Goal: Task Accomplishment & Management: Manage account settings

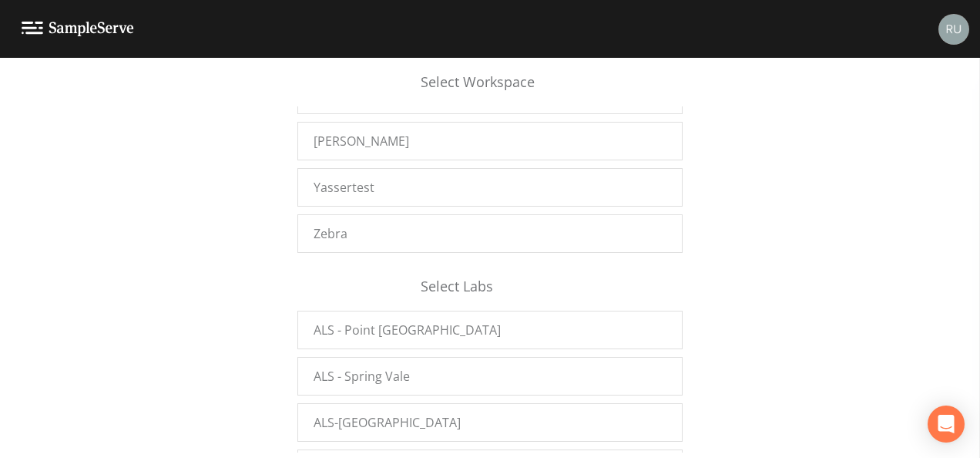
scroll to position [25743, 0]
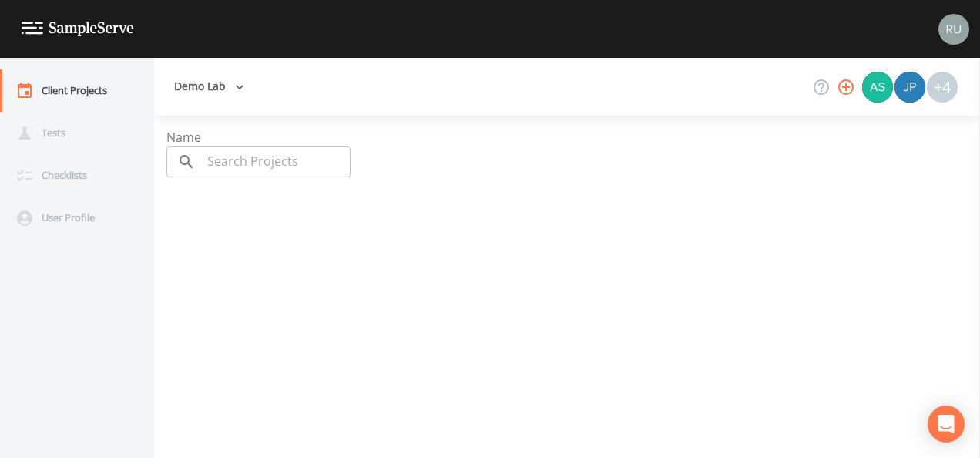
click at [844, 87] on icon "button" at bounding box center [845, 86] width 15 height 15
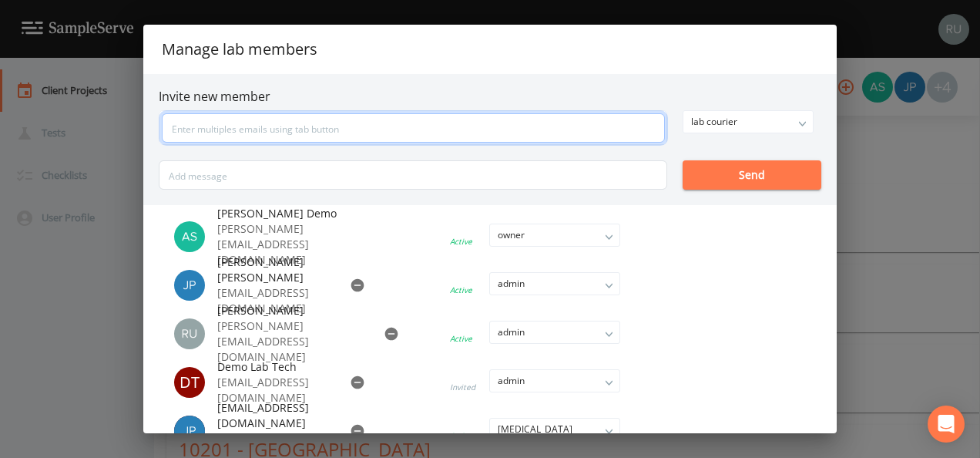
click at [310, 126] on input "text" at bounding box center [413, 127] width 503 height 29
type input "travis@envirolabusa.com"
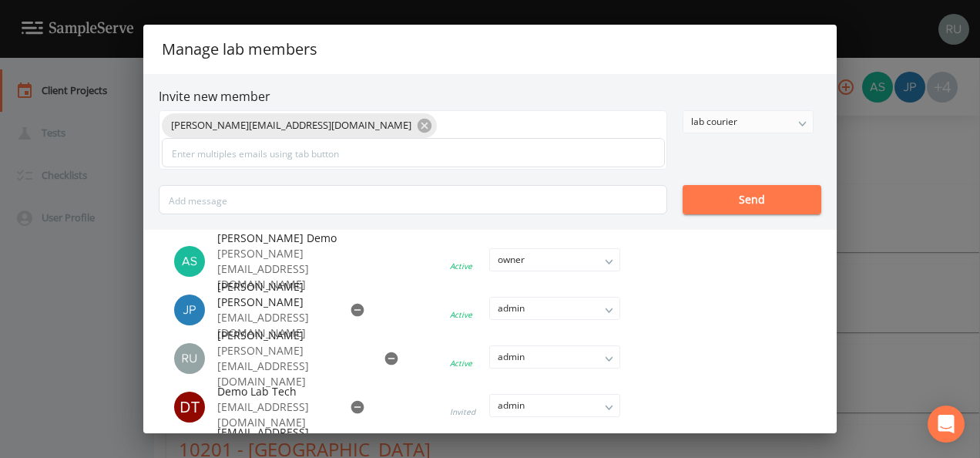
click at [778, 122] on div "lab courier" at bounding box center [747, 122] width 129 height 22
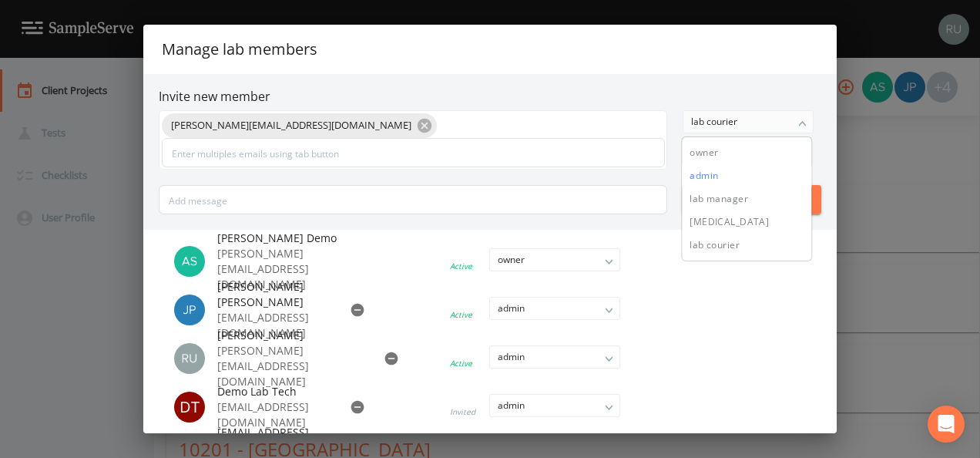
click at [723, 175] on button "admin" at bounding box center [746, 175] width 129 height 23
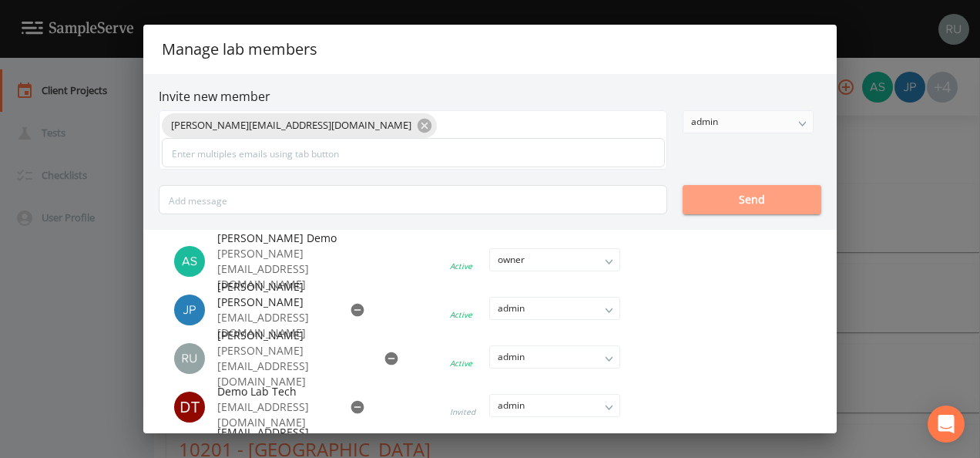
click at [772, 200] on button "Send" at bounding box center [751, 199] width 139 height 29
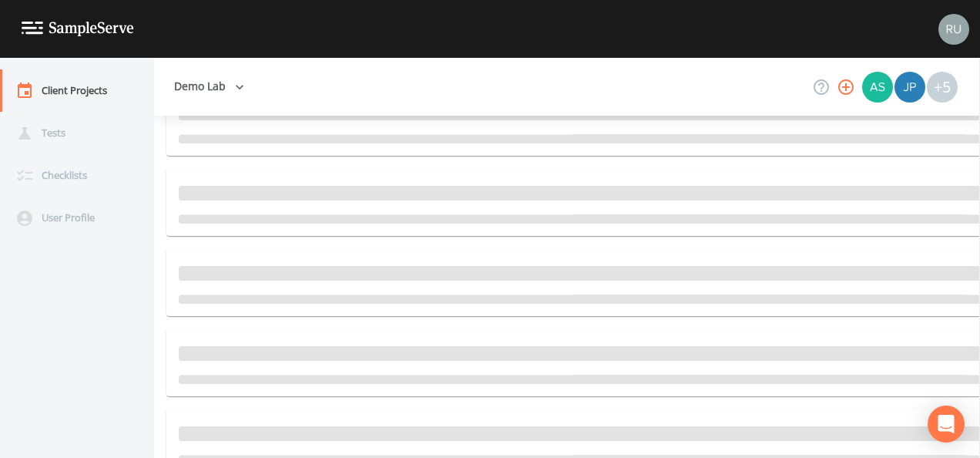
scroll to position [64197, 0]
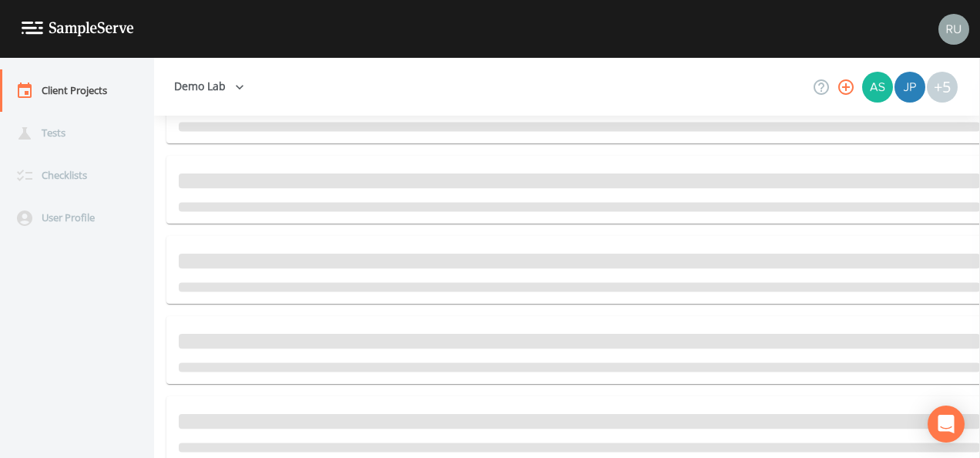
click at [215, 89] on button "Demo Lab" at bounding box center [209, 86] width 82 height 29
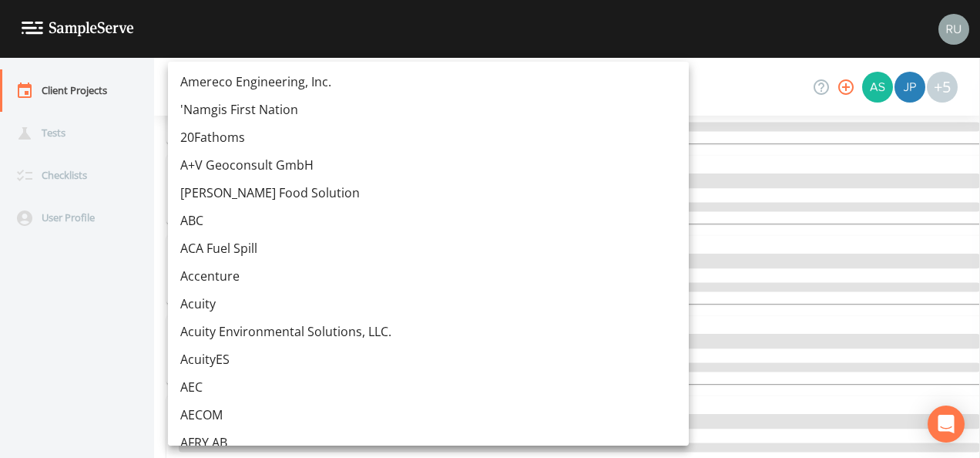
scroll to position [15564, 0]
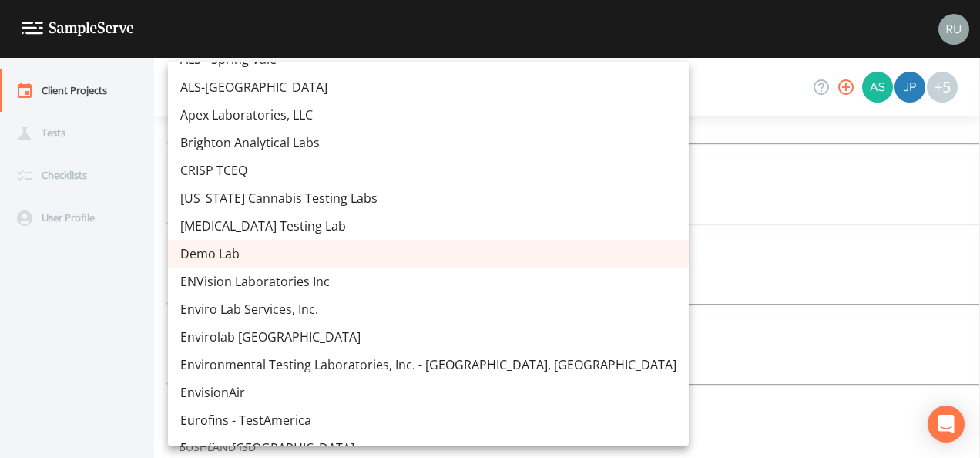
click at [59, 350] on div at bounding box center [490, 229] width 980 height 458
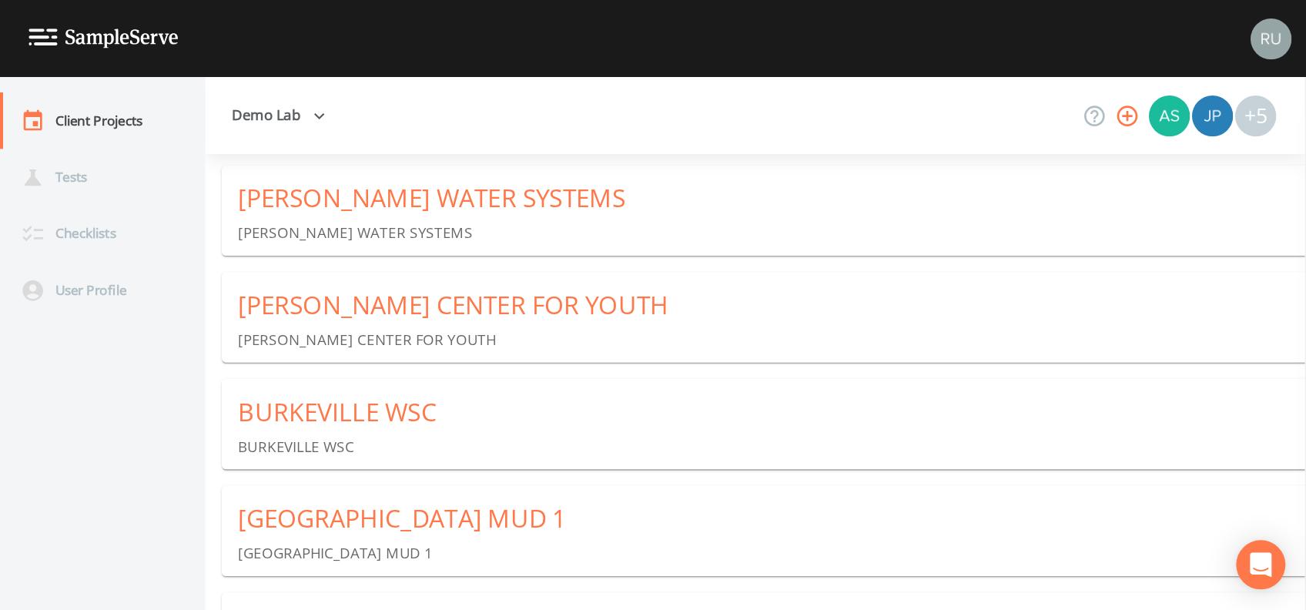
scroll to position [63889, 0]
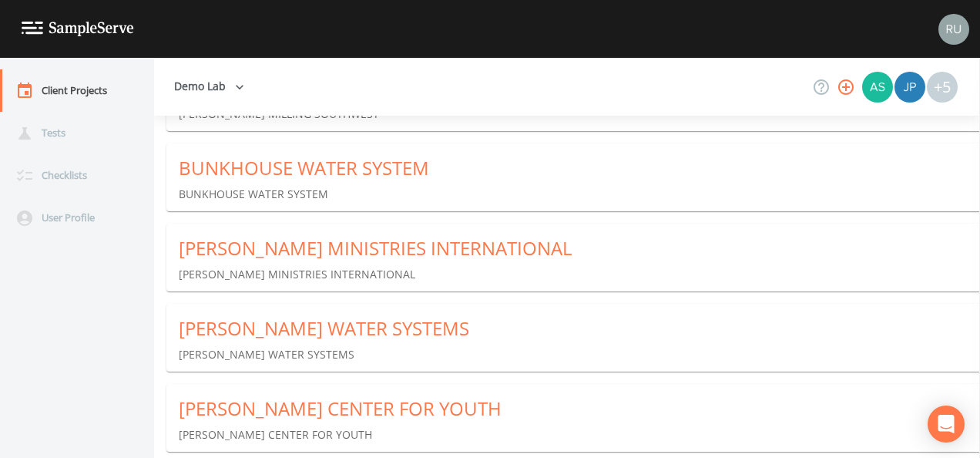
click at [334, 95] on div "Demo Lab +5" at bounding box center [567, 87] width 826 height 58
click at [385, 79] on div "Demo Lab +5" at bounding box center [567, 87] width 826 height 58
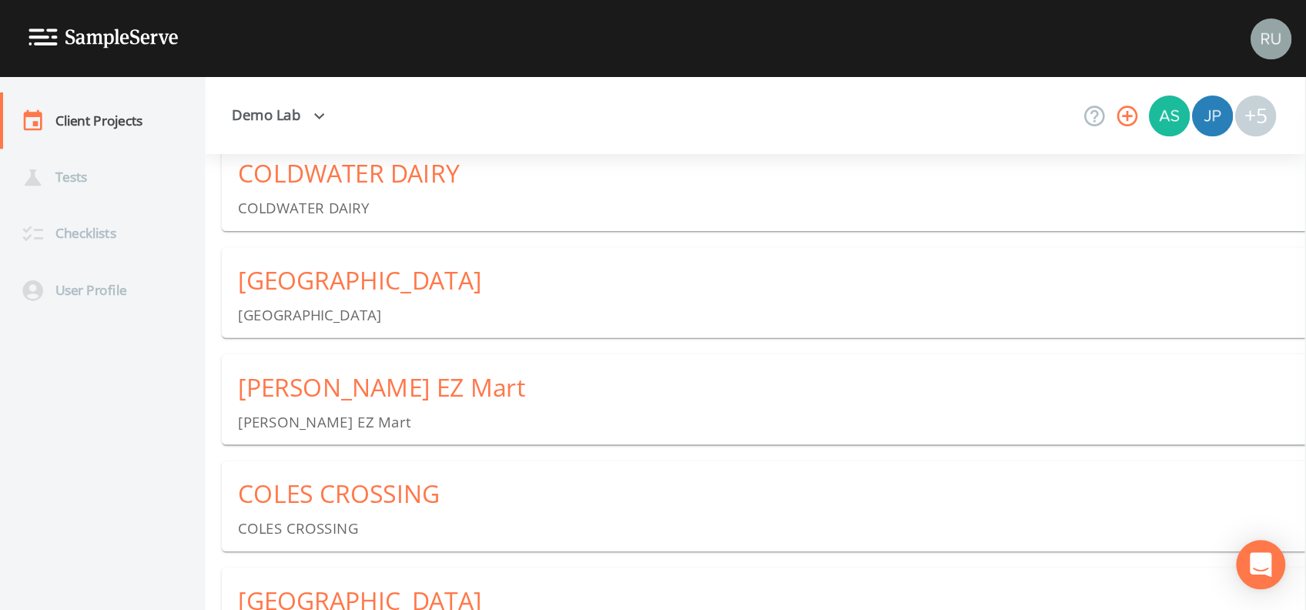
scroll to position [169055, 0]
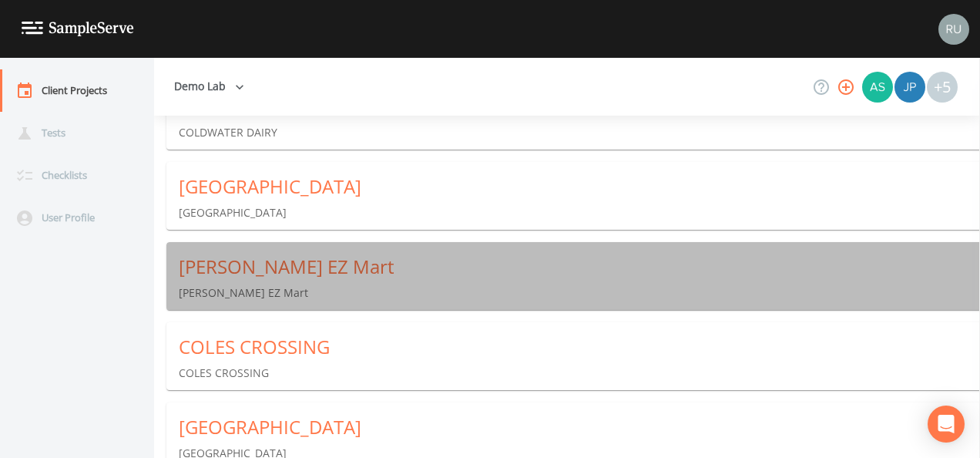
click at [250, 271] on div "[PERSON_NAME] EZ Mart" at bounding box center [579, 266] width 801 height 25
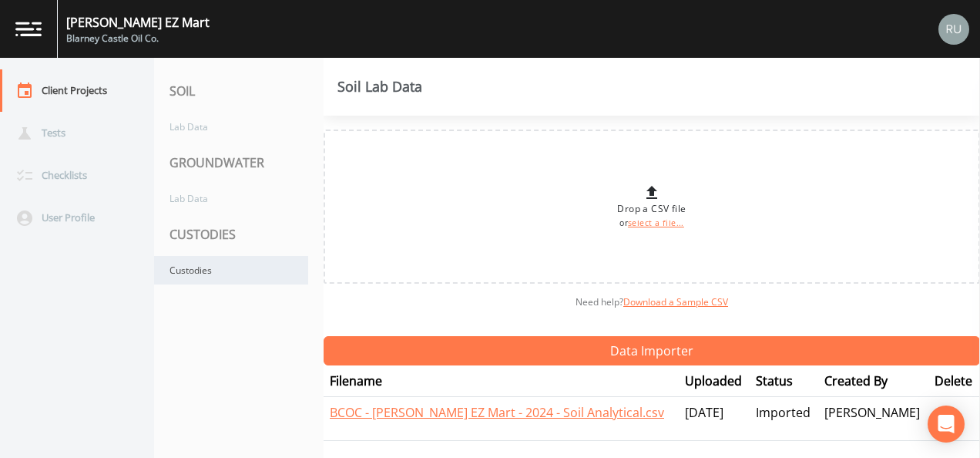
click at [179, 270] on div "Custodies" at bounding box center [231, 270] width 154 height 29
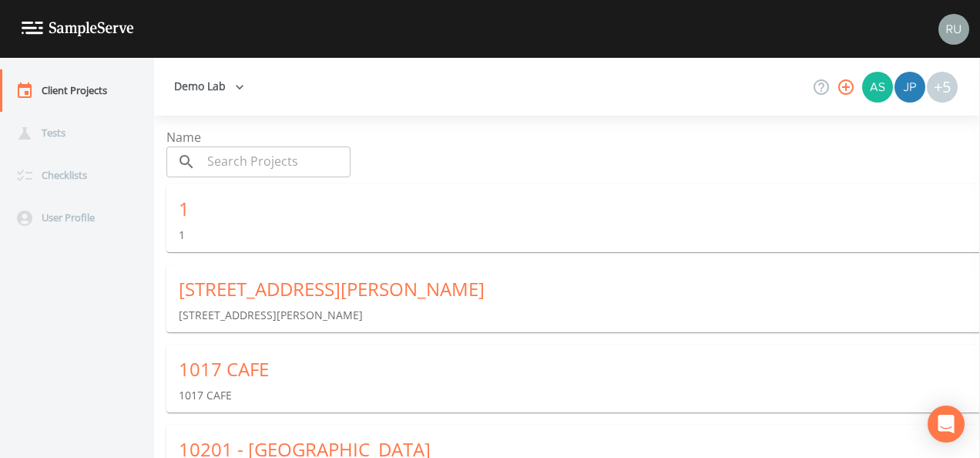
click at [251, 163] on input "text" at bounding box center [276, 161] width 149 height 31
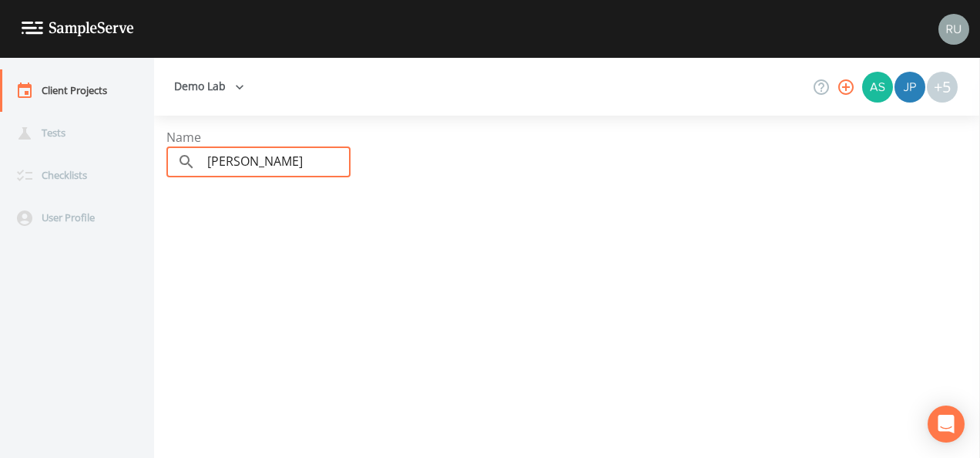
type input "coleman"
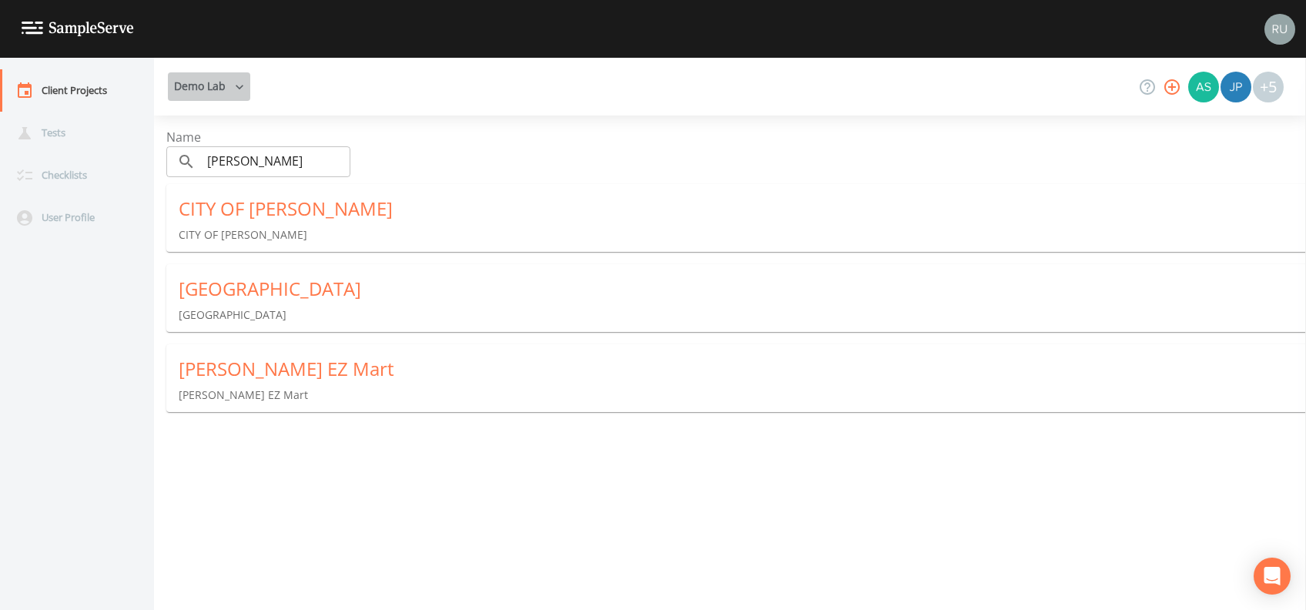
click at [227, 86] on button "Demo Lab" at bounding box center [209, 86] width 82 height 29
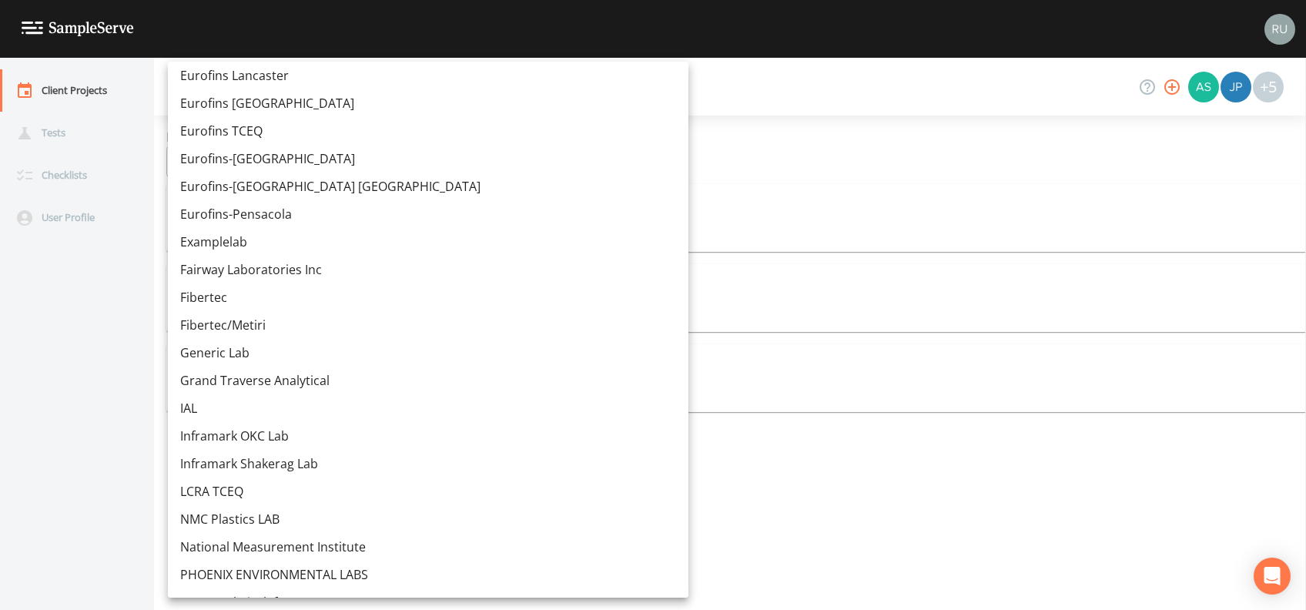
scroll to position [15938, 0]
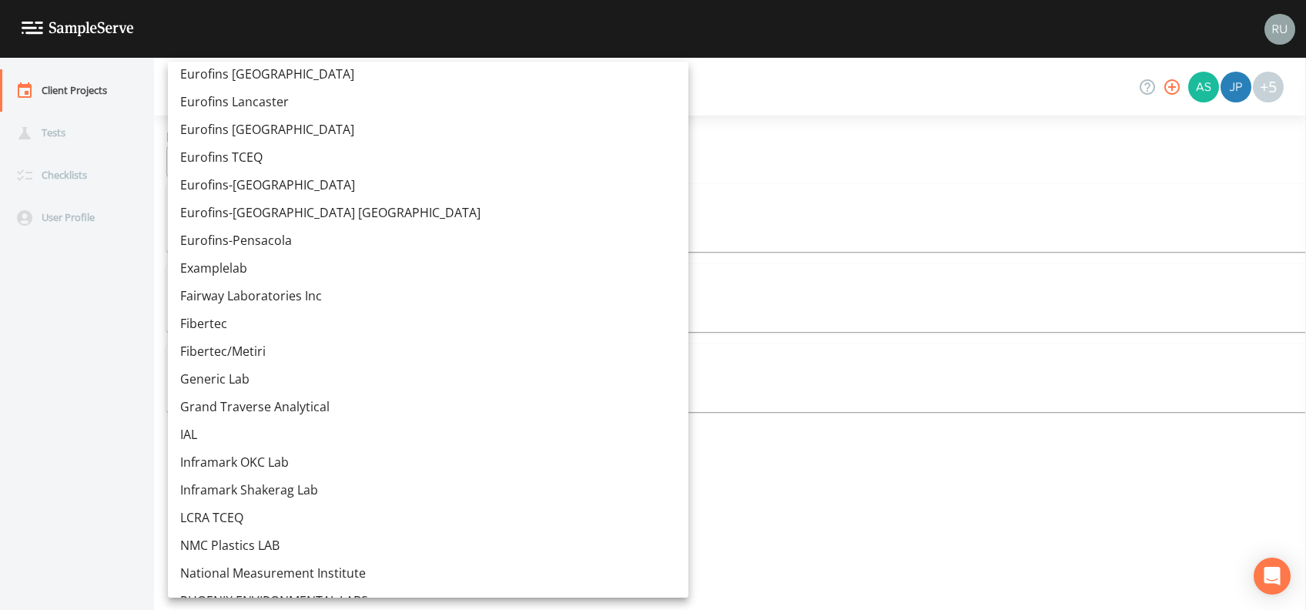
click at [253, 370] on link "Generic Lab" at bounding box center [428, 379] width 521 height 28
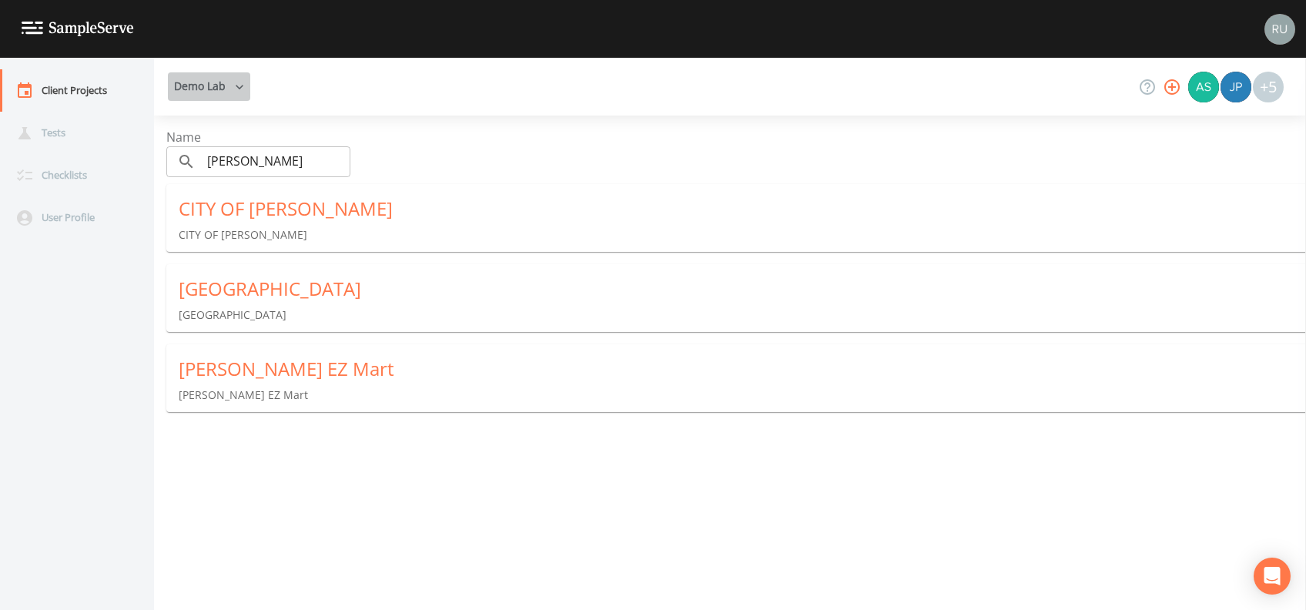
click at [240, 92] on icon "button" at bounding box center [239, 86] width 15 height 15
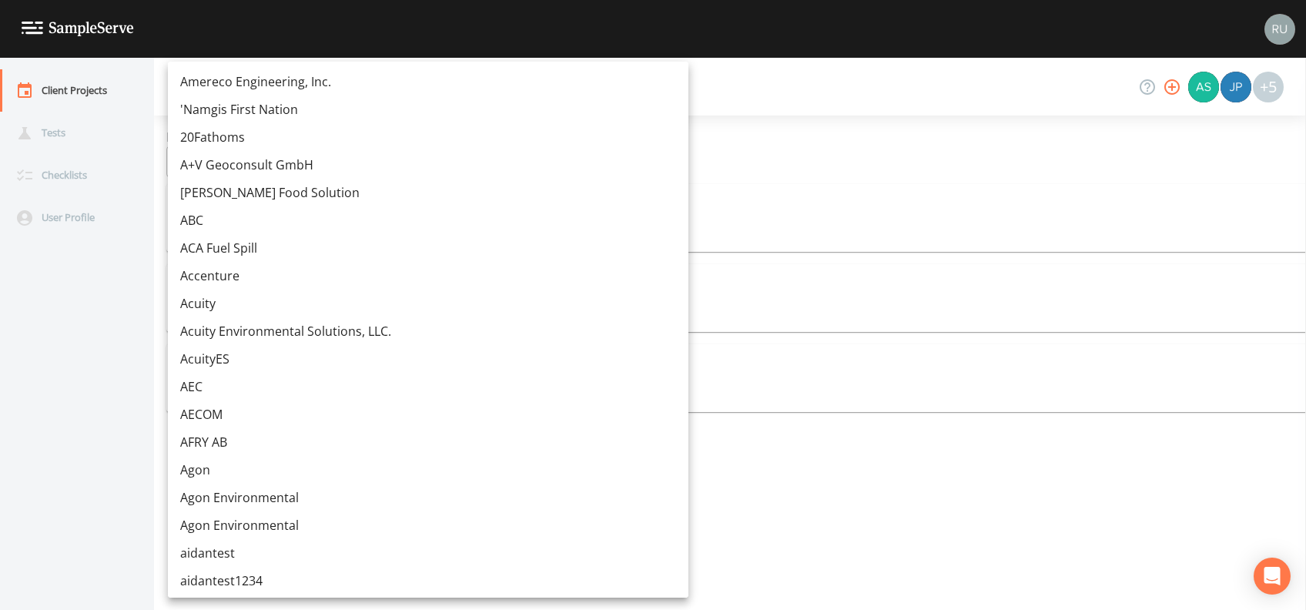
scroll to position [15487, 0]
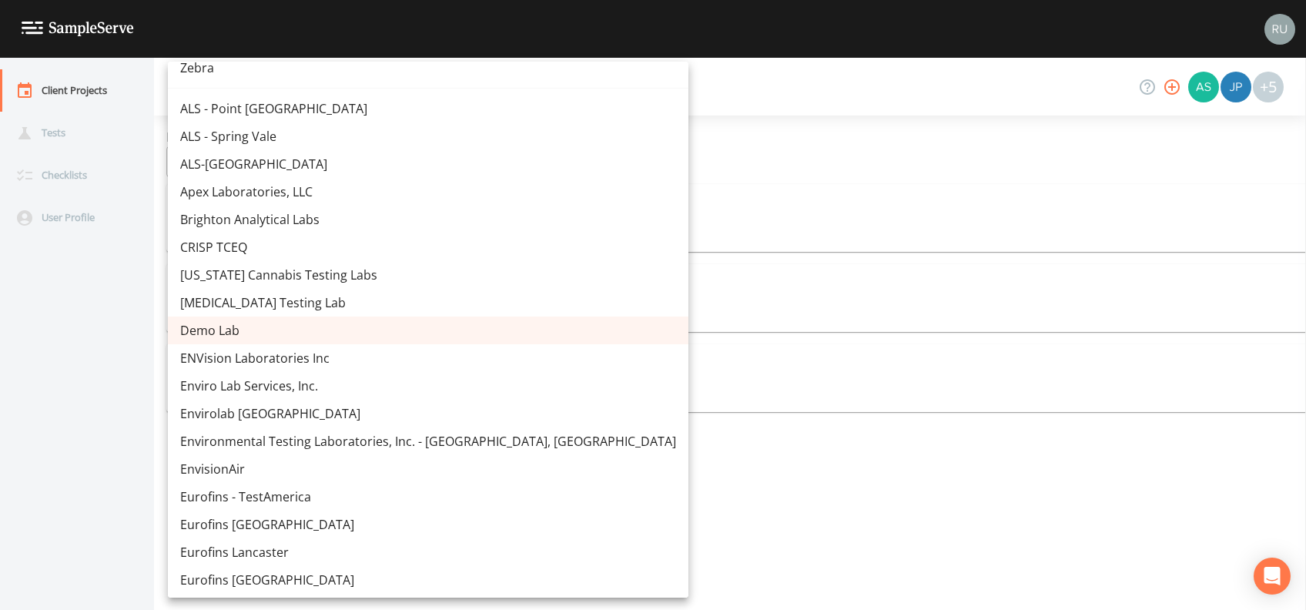
click at [139, 311] on div at bounding box center [653, 305] width 1306 height 610
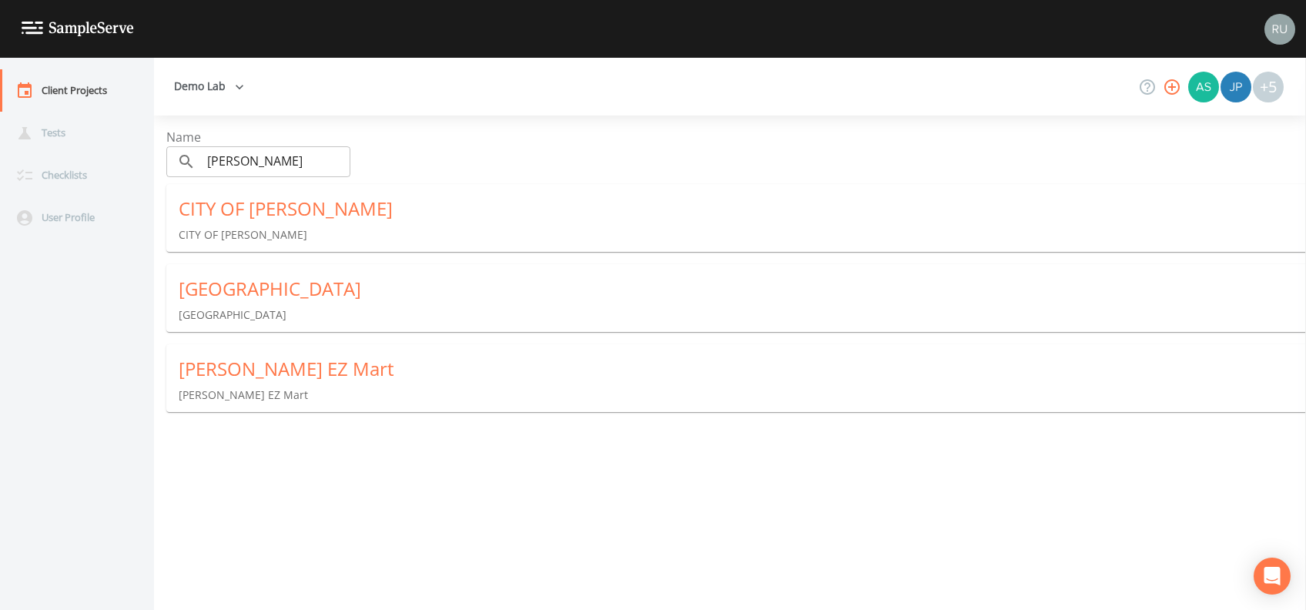
click at [237, 93] on icon "button" at bounding box center [239, 86] width 15 height 15
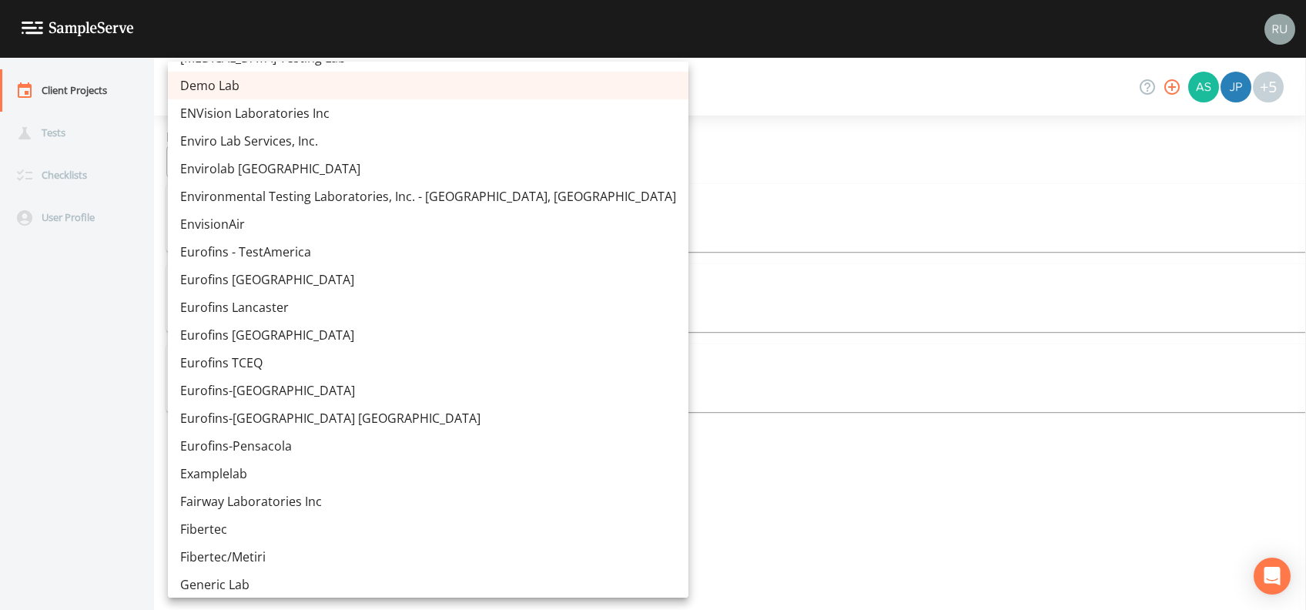
scroll to position [15836, 0]
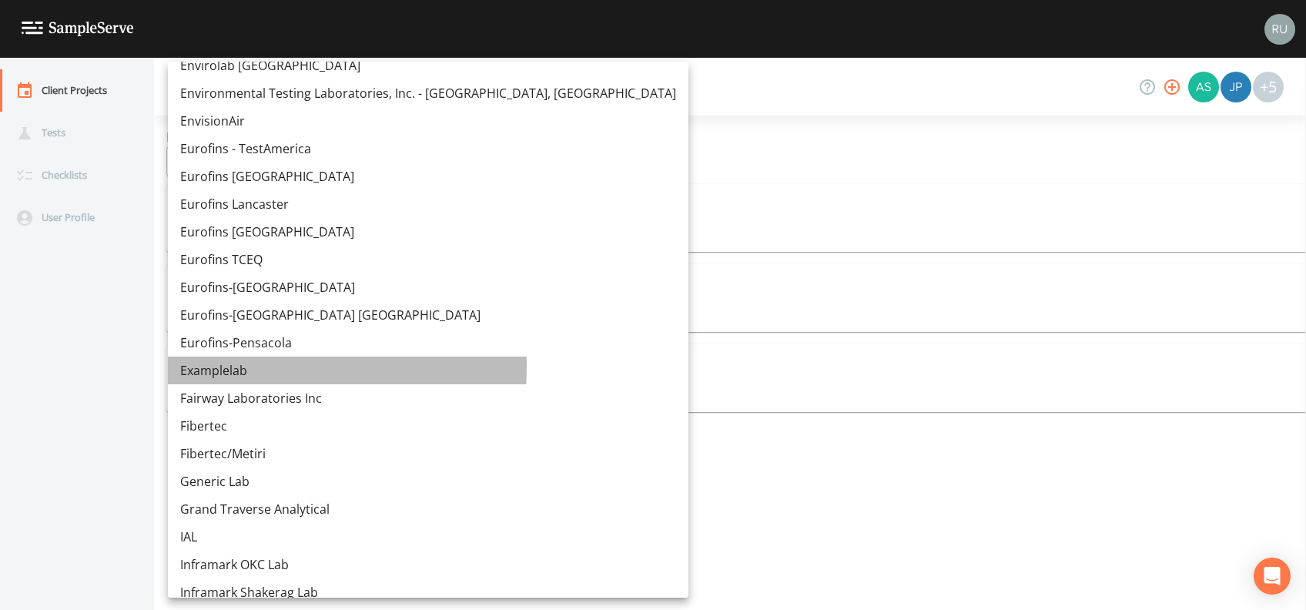
click at [221, 367] on link "Examplelab" at bounding box center [428, 371] width 521 height 28
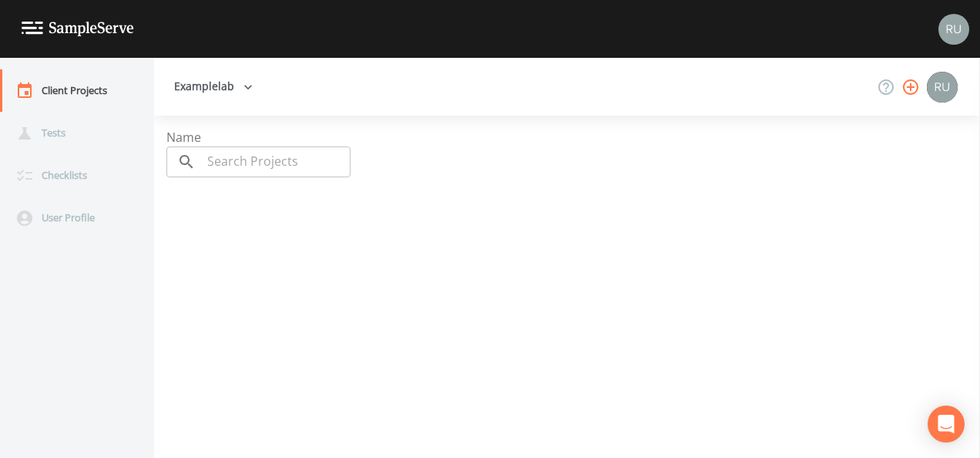
click at [242, 87] on icon "button" at bounding box center [247, 86] width 15 height 15
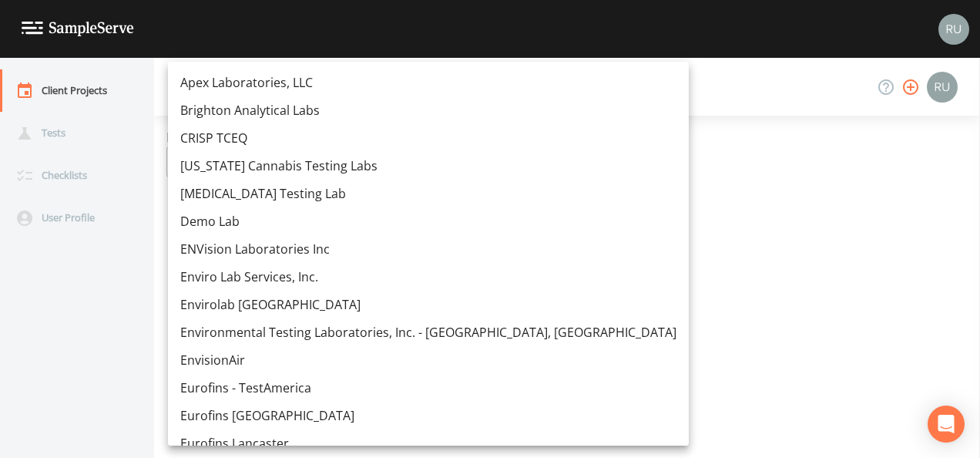
scroll to position [15577, 0]
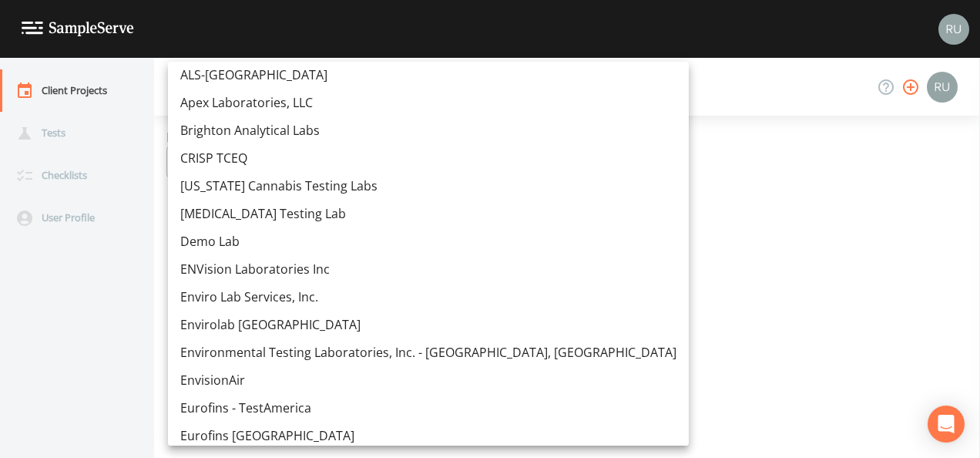
click at [220, 243] on link "Demo Lab" at bounding box center [428, 241] width 521 height 28
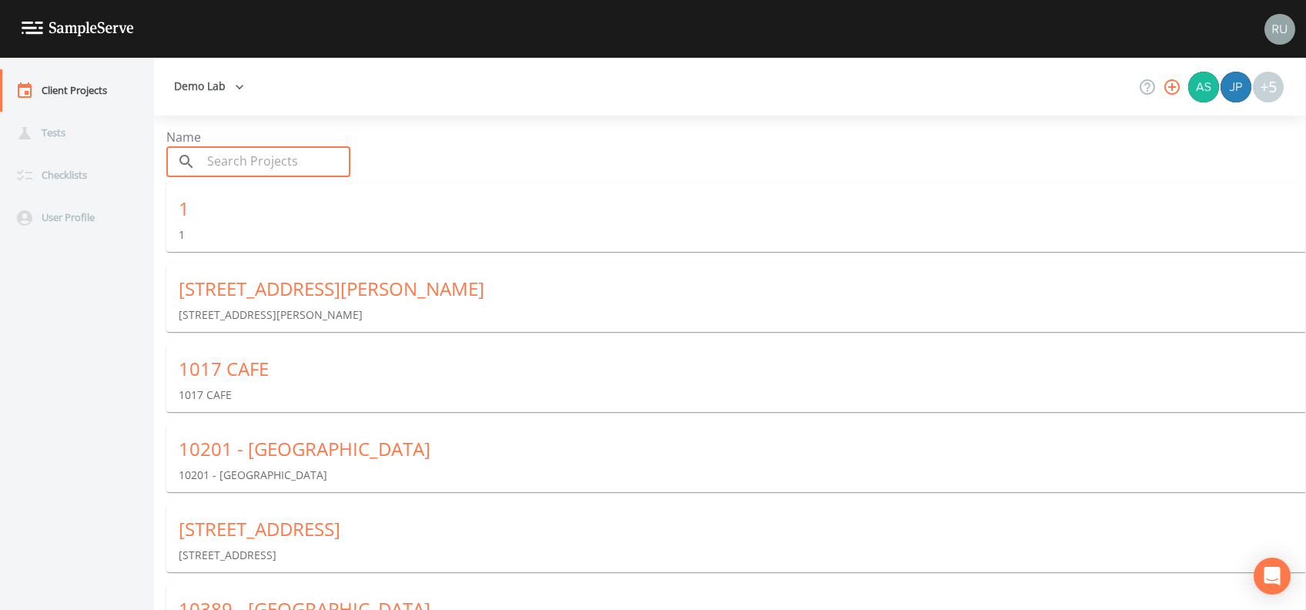
click at [257, 156] on input "text" at bounding box center [276, 161] width 149 height 31
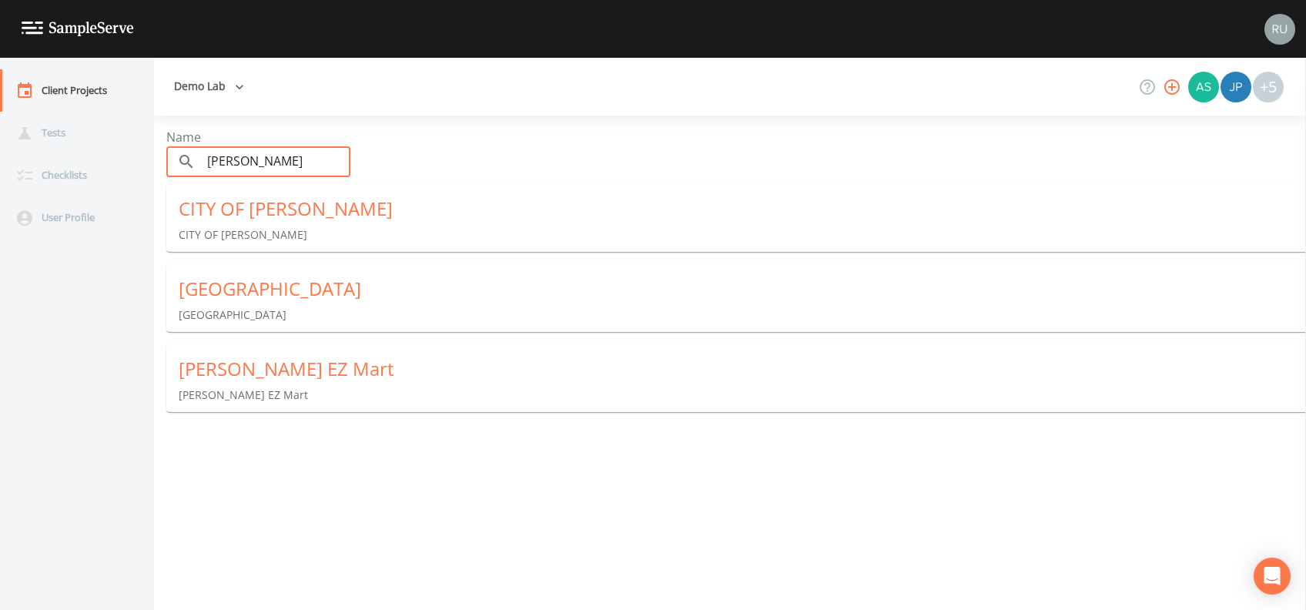
type input "coleman"
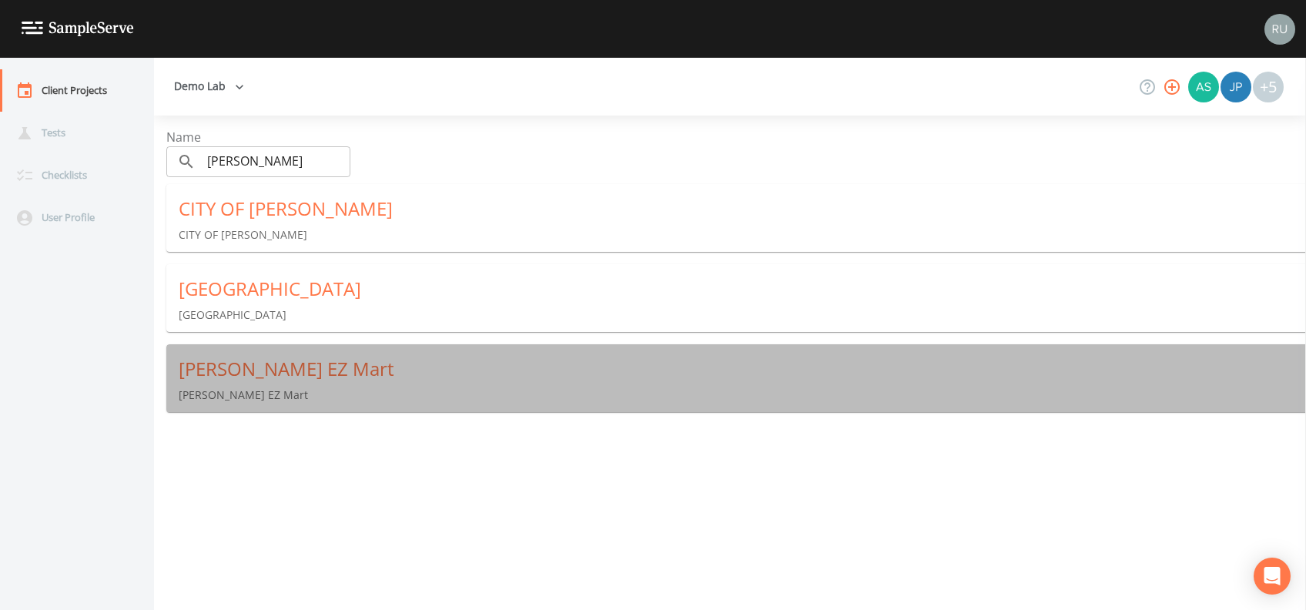
click at [252, 372] on div "Coleman EZ Mart" at bounding box center [743, 369] width 1128 height 25
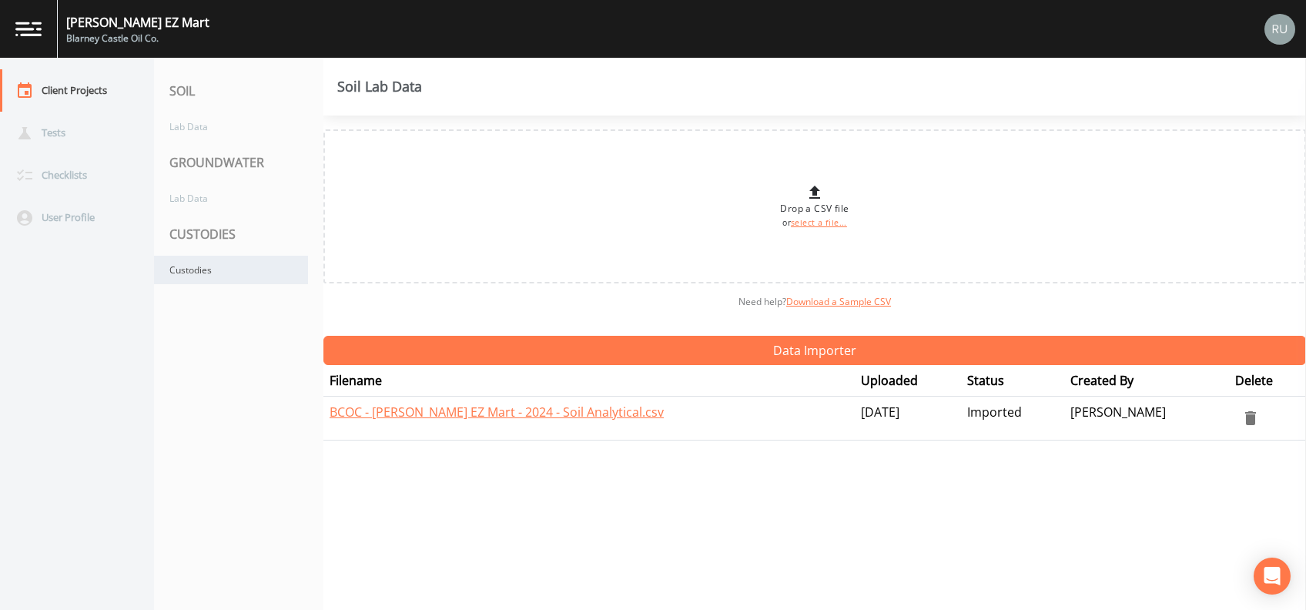
click at [199, 269] on div "Custodies" at bounding box center [231, 270] width 154 height 29
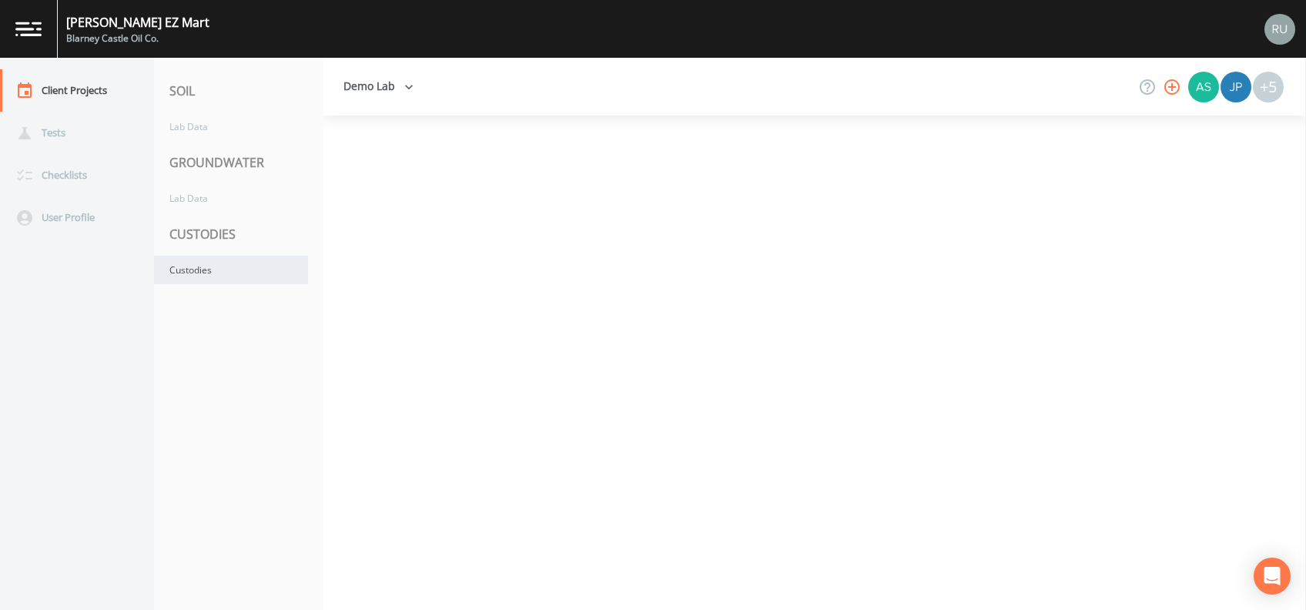
click at [208, 268] on div "Custodies" at bounding box center [231, 270] width 154 height 29
click at [80, 87] on div "Client Projects" at bounding box center [69, 90] width 139 height 42
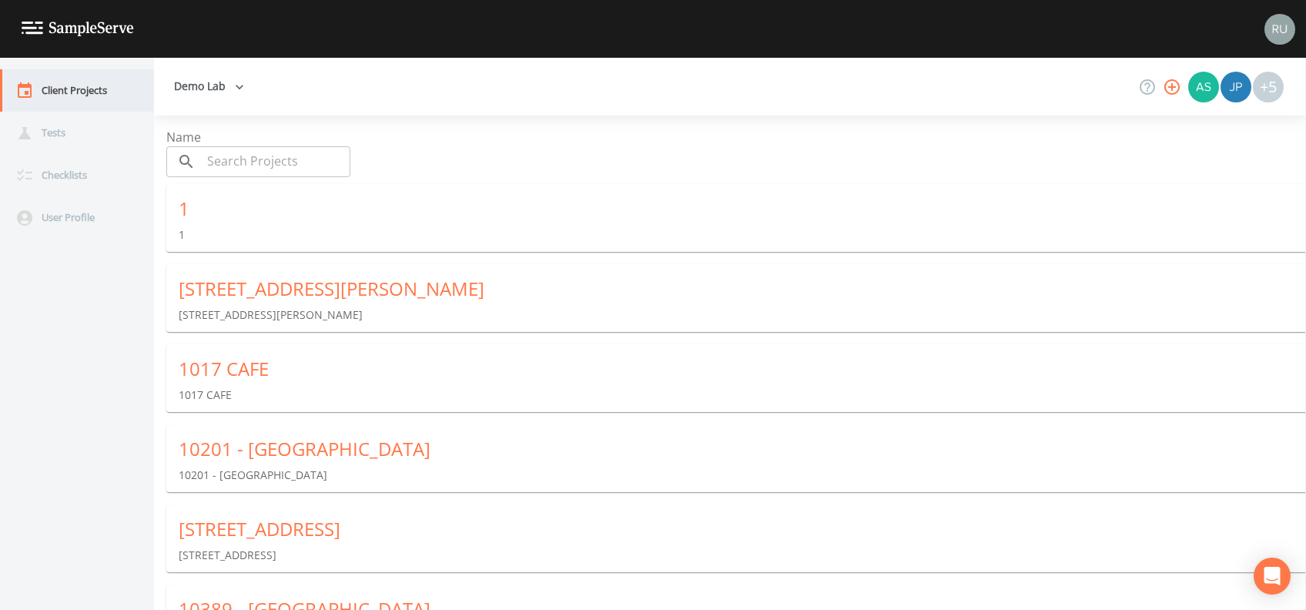
click at [80, 87] on div "Client Projects" at bounding box center [69, 90] width 139 height 42
click at [222, 88] on button "Demo Lab" at bounding box center [209, 86] width 82 height 29
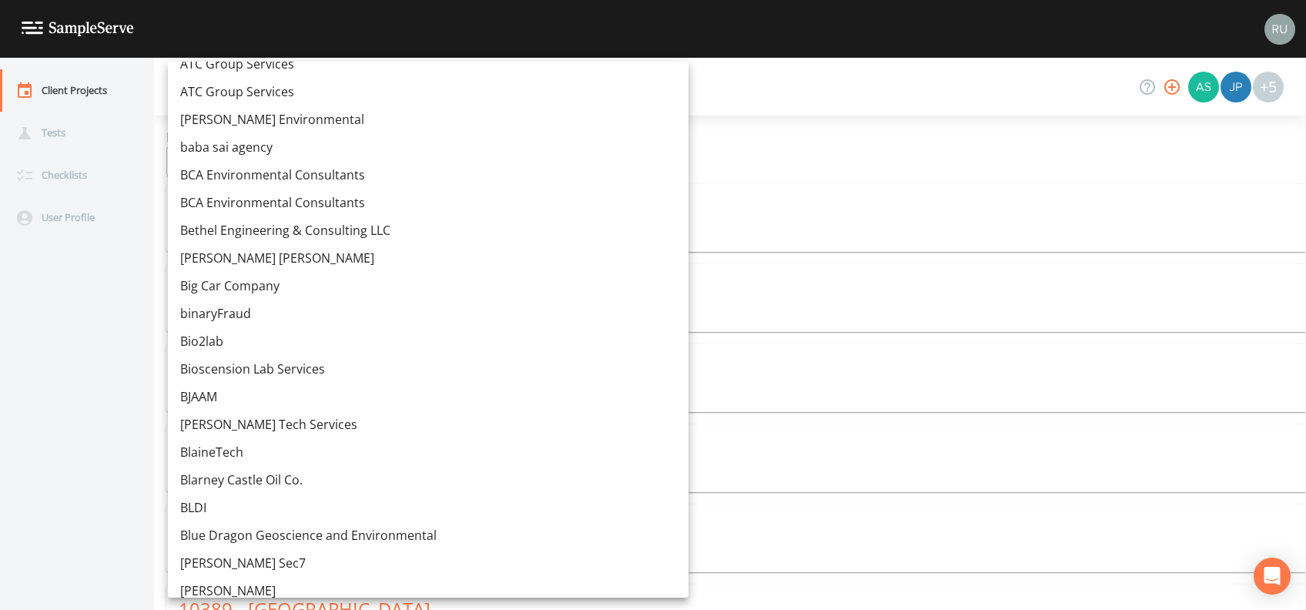
scroll to position [1930, 0]
click at [251, 482] on link "Blarney Castle Oil Co." at bounding box center [428, 481] width 521 height 28
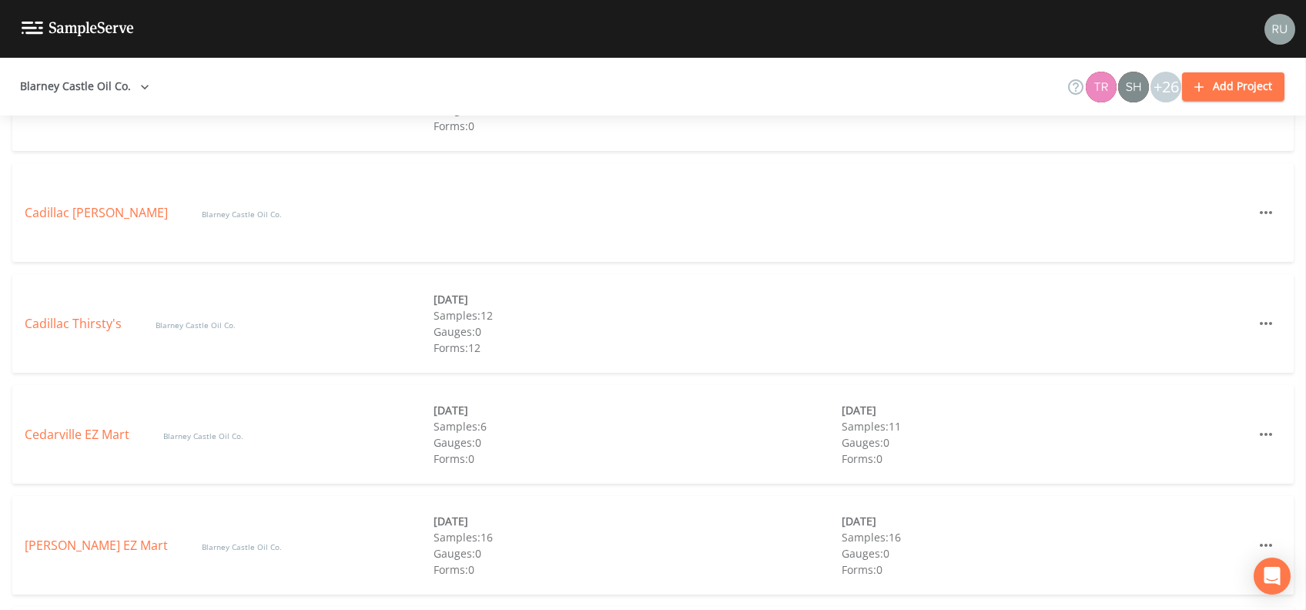
scroll to position [821, 0]
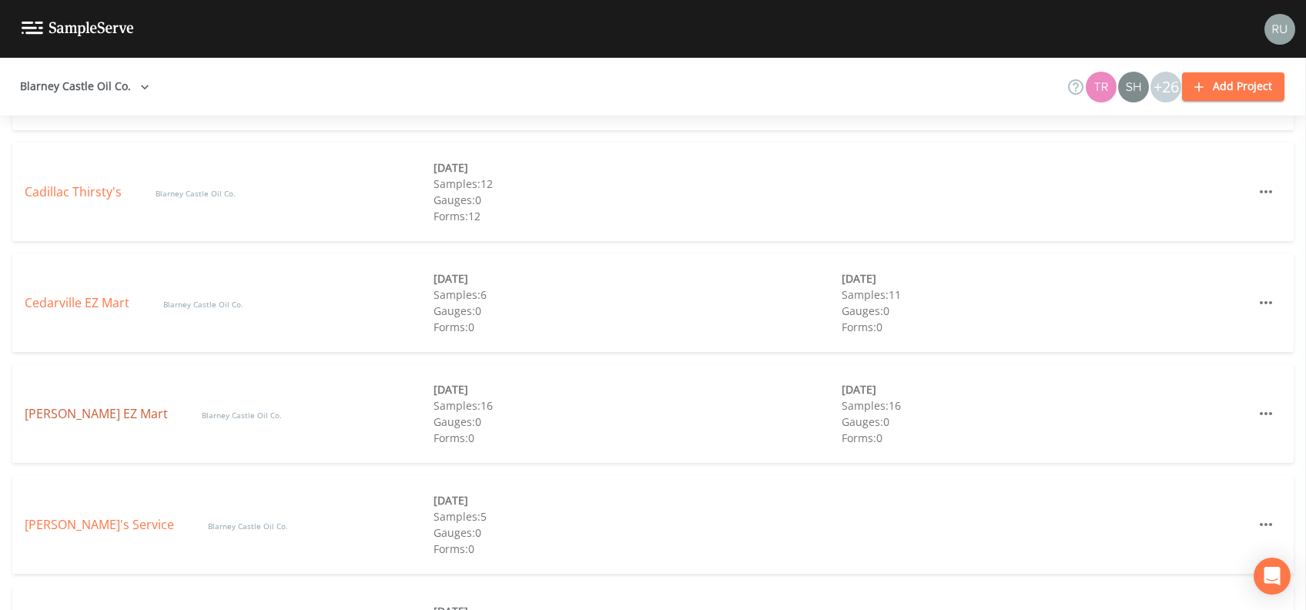
click at [106, 412] on link "[PERSON_NAME] EZ Mart" at bounding box center [98, 413] width 146 height 17
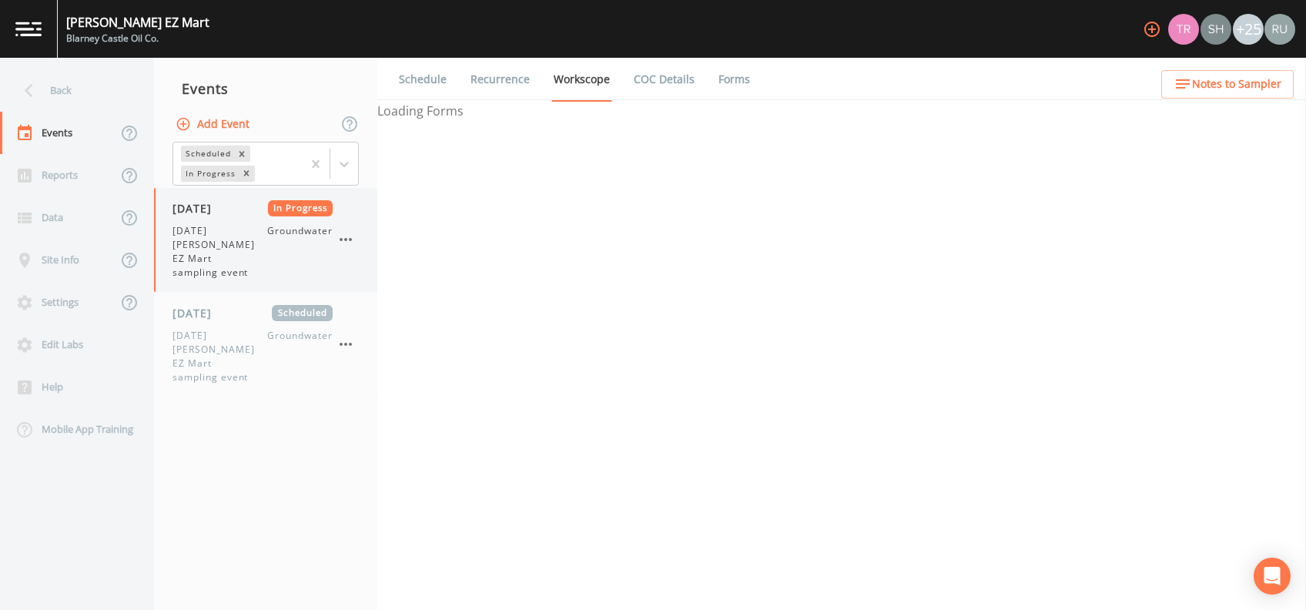
select select "0b1af911-289b-4d7b-9fdf-156f6d27a2cf"
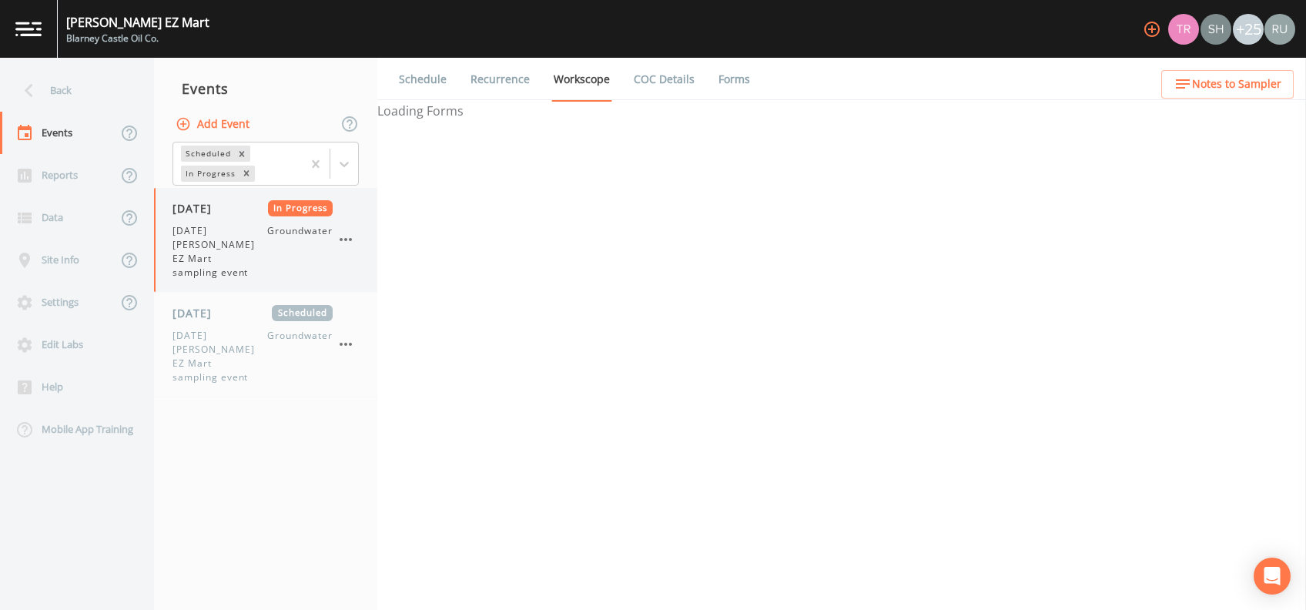
select select "0b1af911-289b-4d7b-9fdf-156f6d27a2cf"
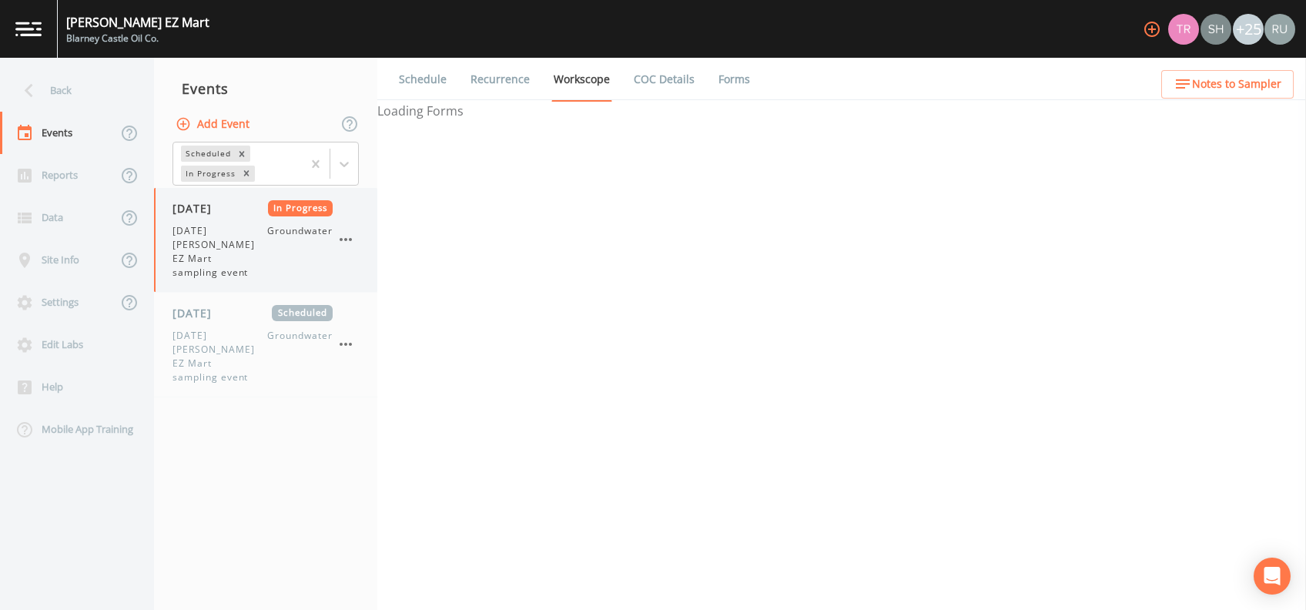
select select "0b1af911-289b-4d7b-9fdf-156f6d27a2cf"
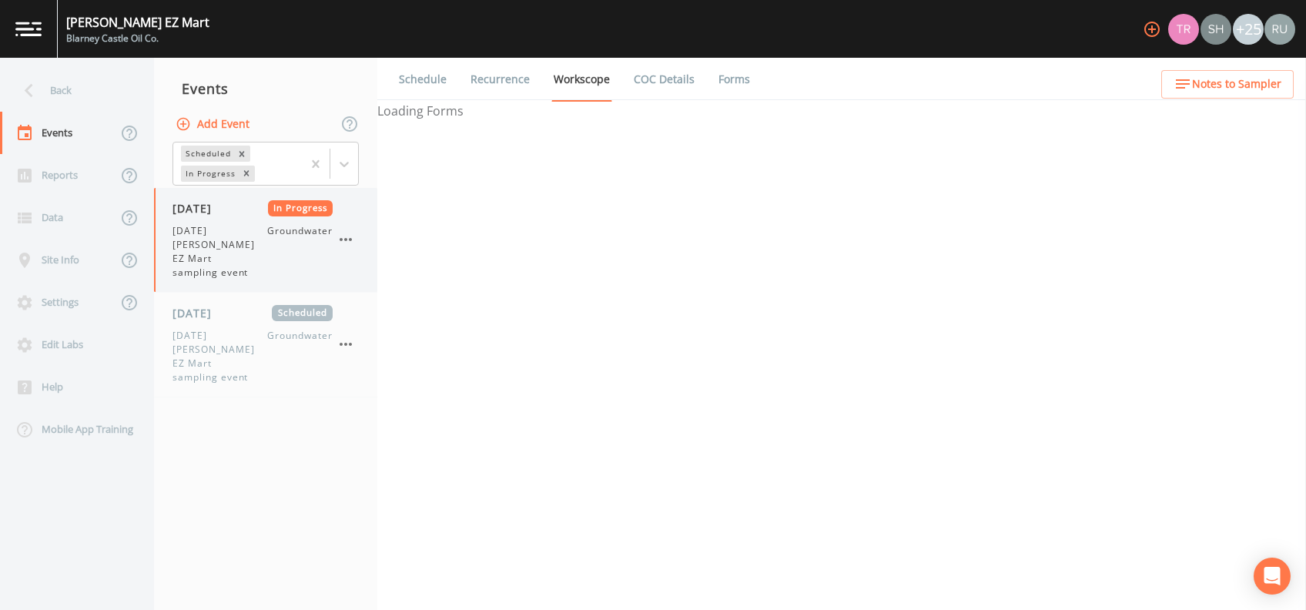
select select "0b1af911-289b-4d7b-9fdf-156f6d27a2cf"
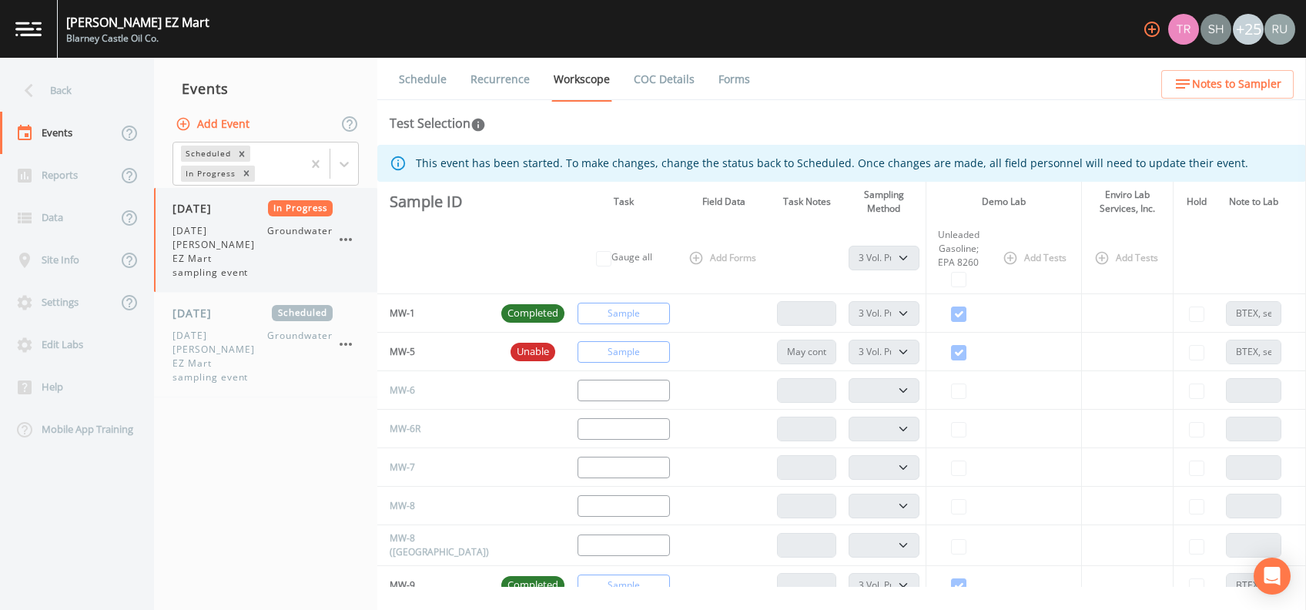
click at [238, 224] on span "[DATE] [PERSON_NAME] EZ Mart sampling event" at bounding box center [220, 251] width 95 height 55
select select "0b1af911-289b-4d7b-9fdf-156f6d27a2cf"
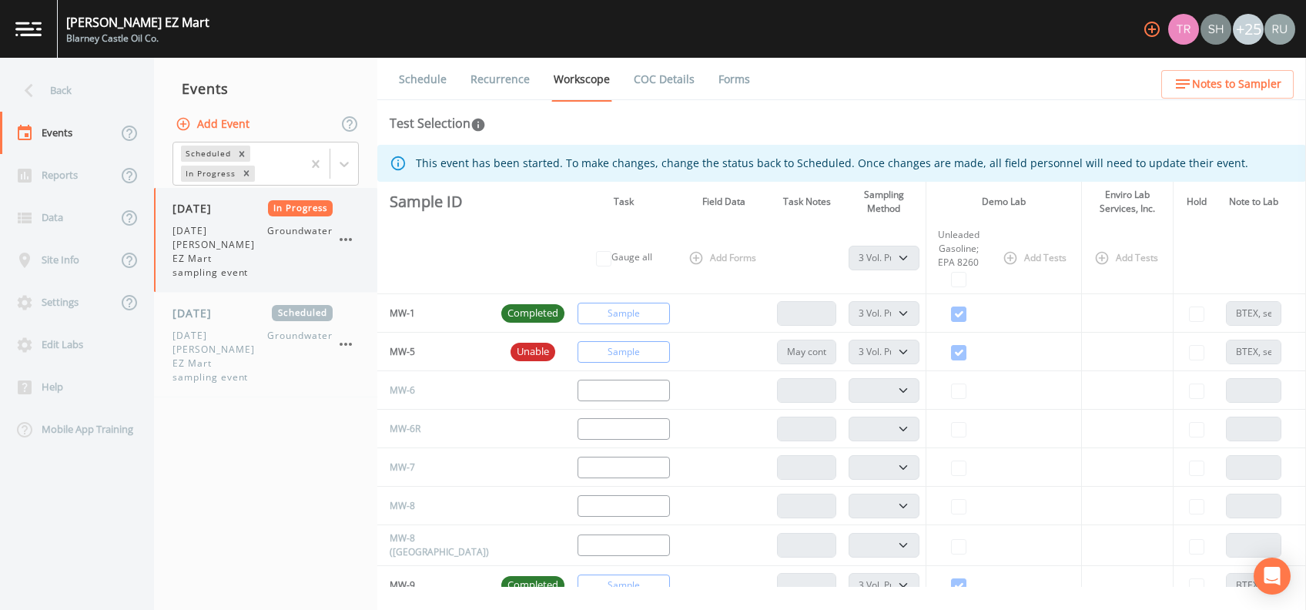
select select "0b1af911-289b-4d7b-9fdf-156f6d27a2cf"
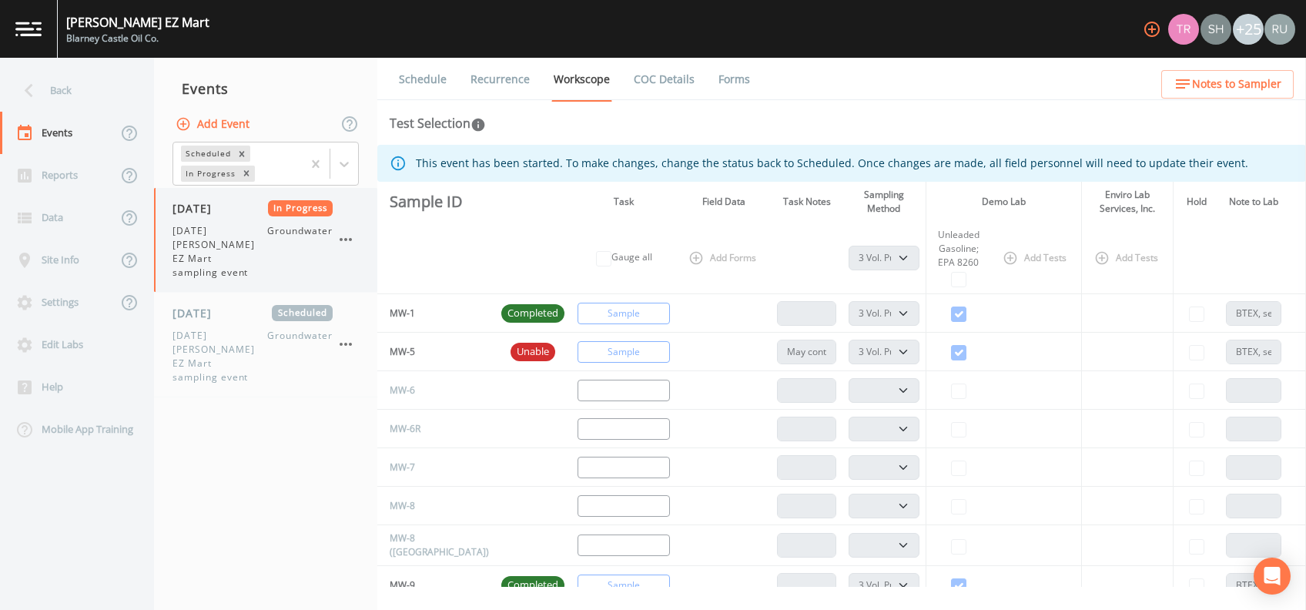
select select "0b1af911-289b-4d7b-9fdf-156f6d27a2cf"
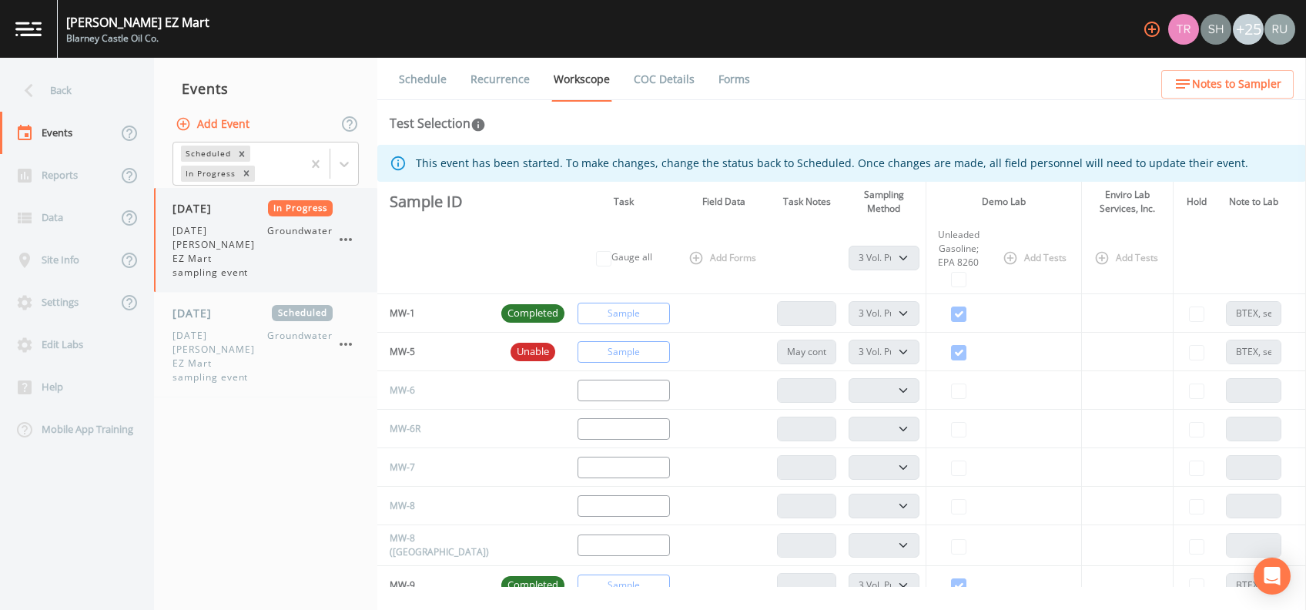
select select "0b1af911-289b-4d7b-9fdf-156f6d27a2cf"
click at [722, 81] on link "Forms" at bounding box center [734, 79] width 36 height 43
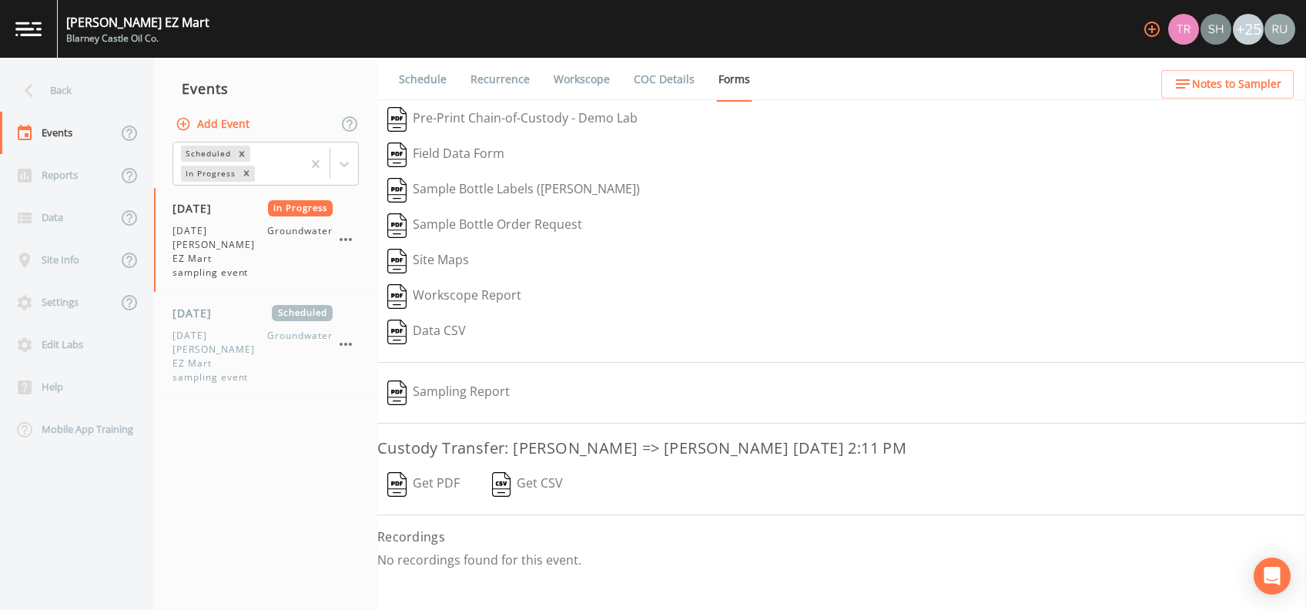
click at [425, 479] on button "Get PDF" at bounding box center [423, 484] width 92 height 35
click at [49, 347] on div "Edit Labs" at bounding box center [69, 345] width 139 height 42
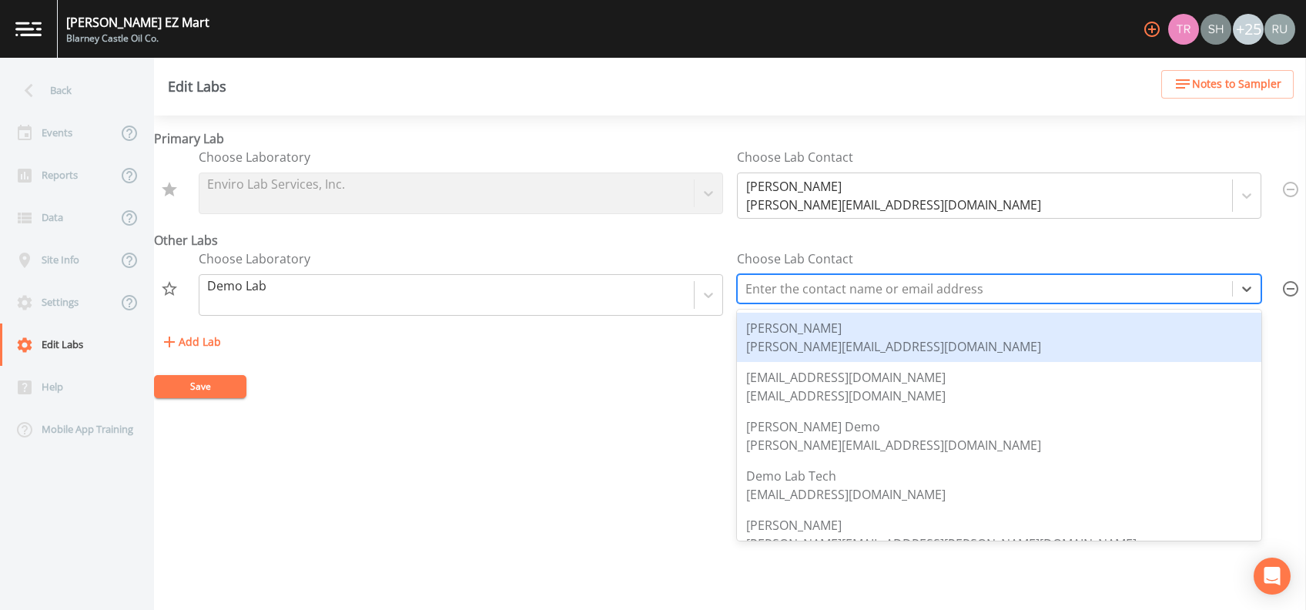
click at [978, 290] on div at bounding box center [985, 289] width 479 height 22
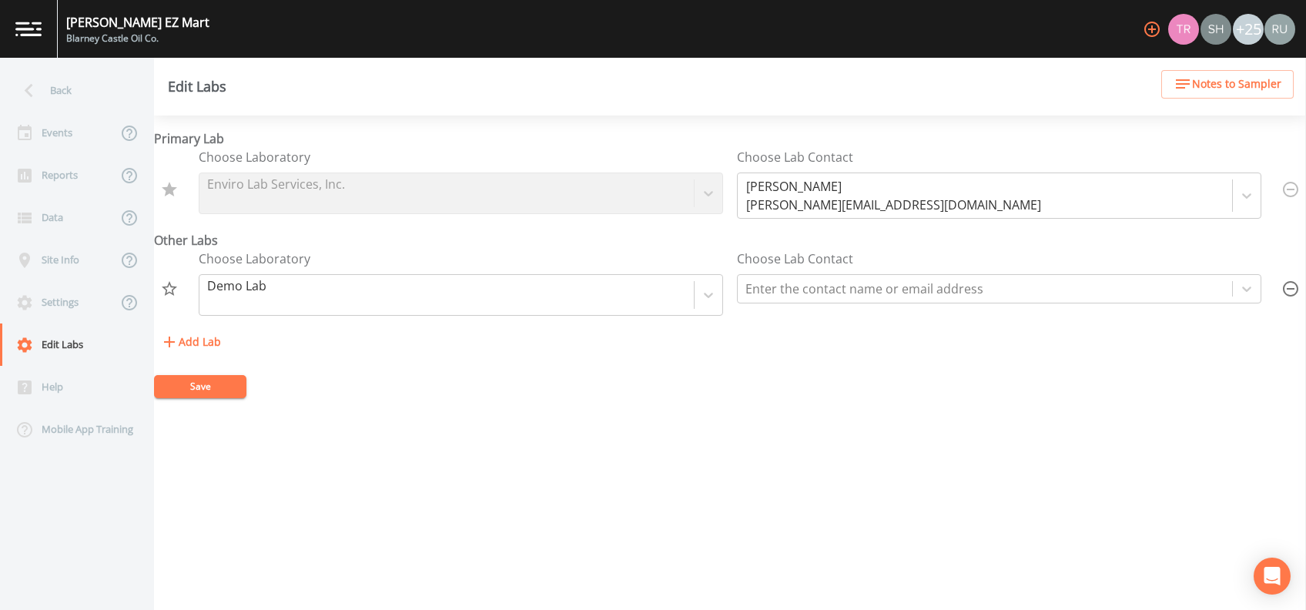
click at [629, 364] on form "Primary Lab Choose Laboratory Enviro Lab Services, Inc. Choose Lab Contact [PER…" at bounding box center [730, 263] width 1152 height 269
click at [62, 132] on div "Events" at bounding box center [58, 133] width 117 height 42
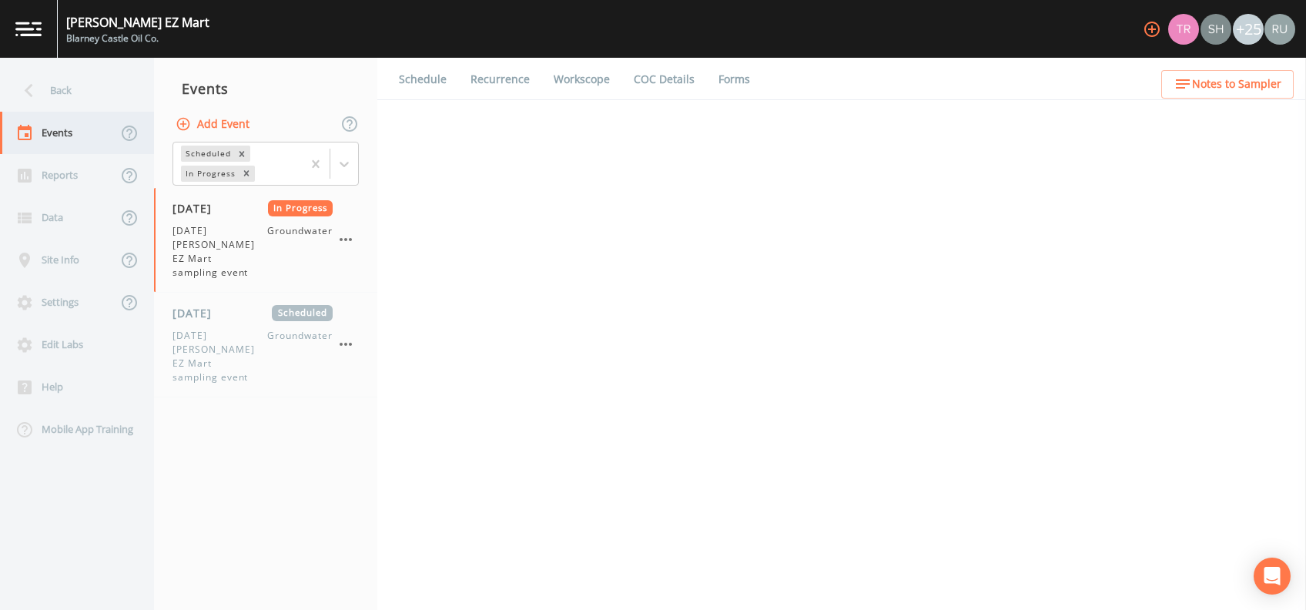
select select "0b1af911-289b-4d7b-9fdf-156f6d27a2cf"
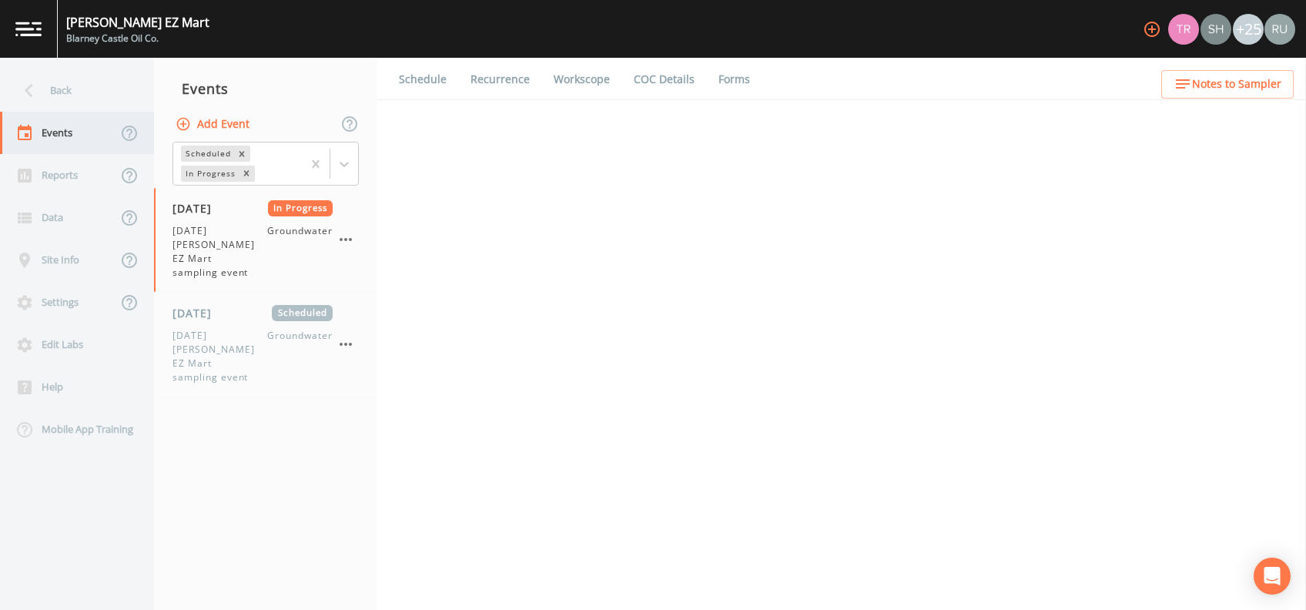
select select "0b1af911-289b-4d7b-9fdf-156f6d27a2cf"
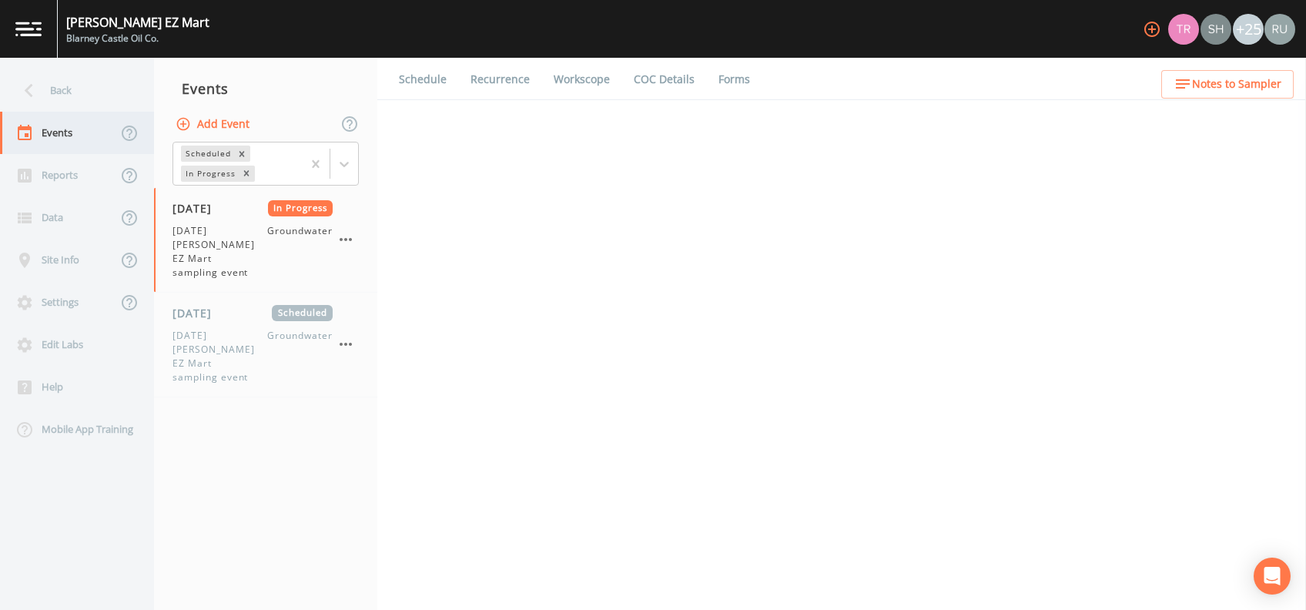
select select "0b1af911-289b-4d7b-9fdf-156f6d27a2cf"
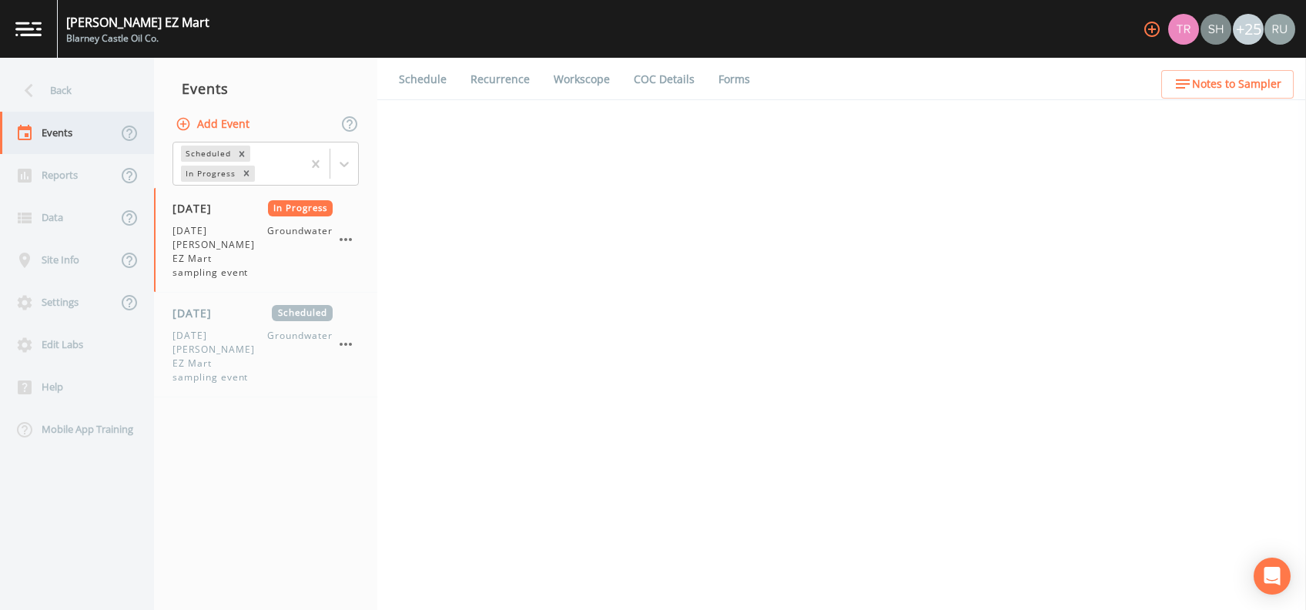
select select "0b1af911-289b-4d7b-9fdf-156f6d27a2cf"
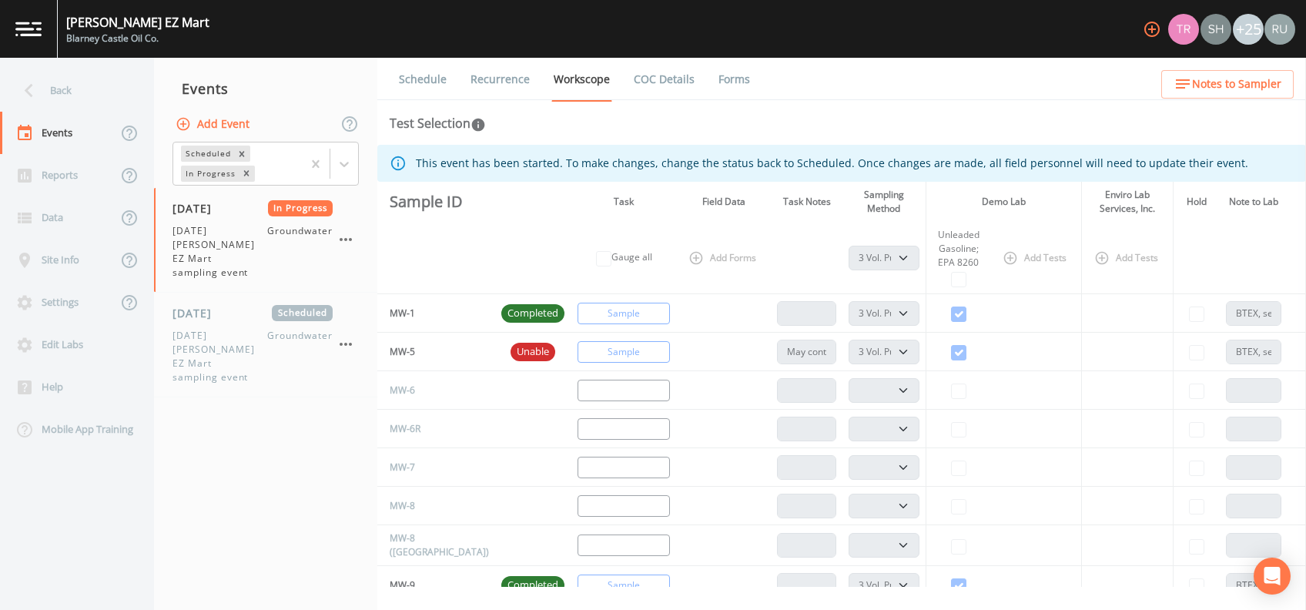
click at [725, 75] on link "Forms" at bounding box center [734, 79] width 36 height 43
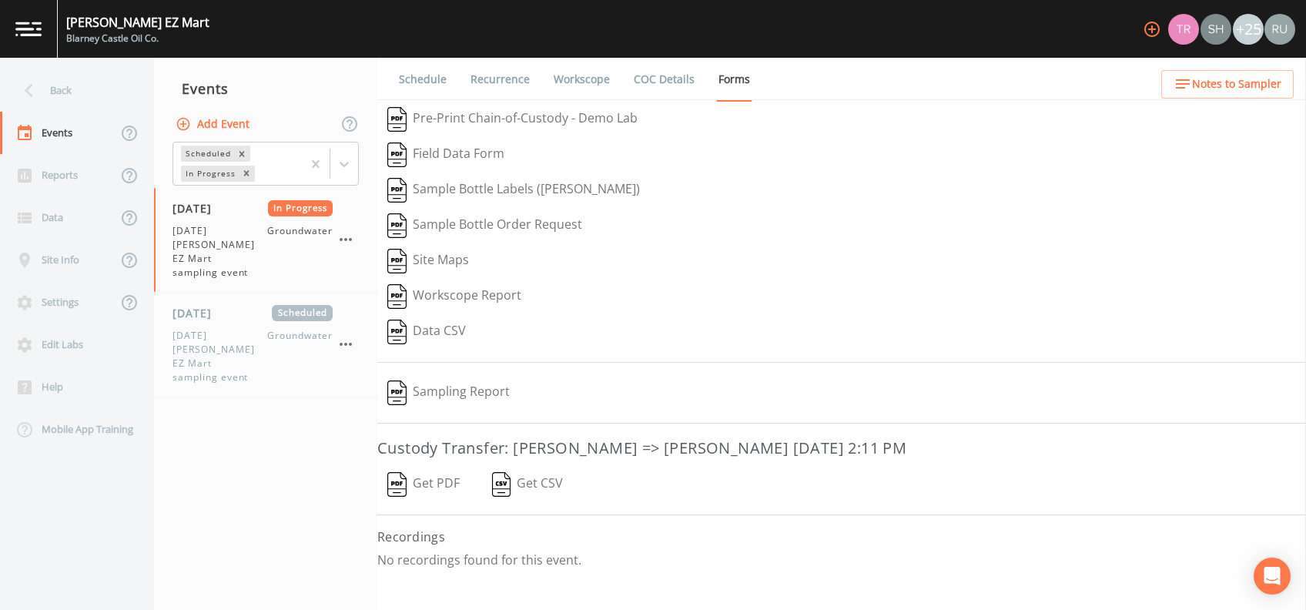
click at [437, 481] on button "Get PDF" at bounding box center [423, 484] width 92 height 35
click at [72, 320] on div "Settings" at bounding box center [58, 302] width 117 height 42
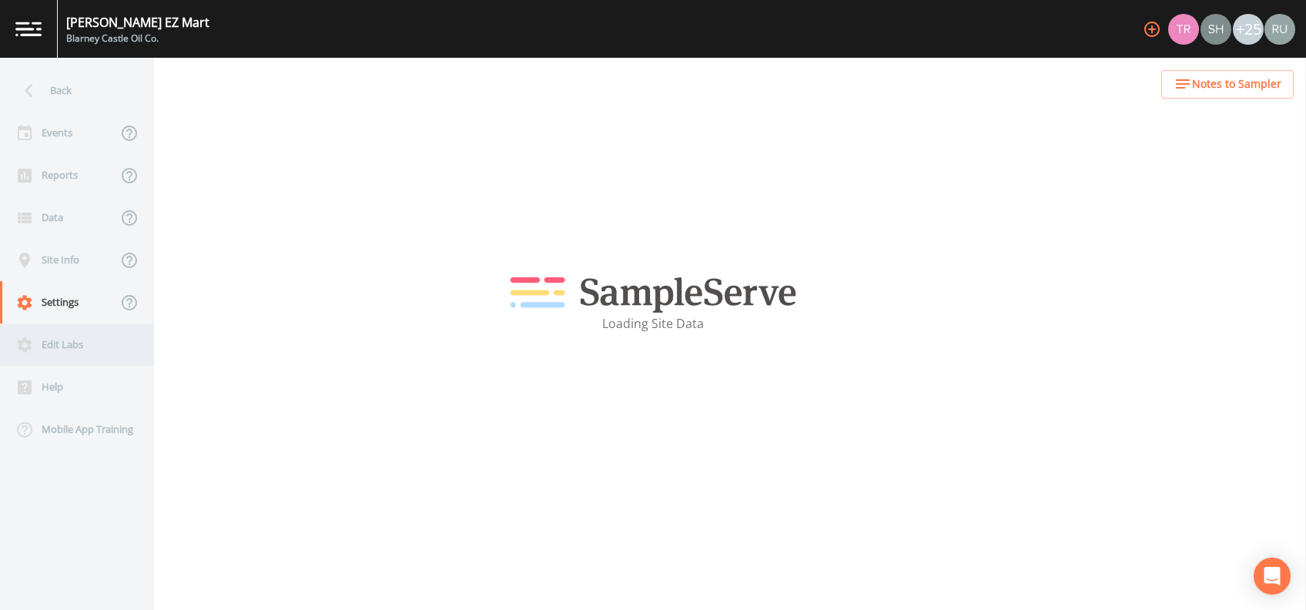
select select "47d45e13-a9d2-4a92-a30e-53aeb2a1ff48"
select select "[GEOGRAPHIC_DATA]"
select select "America/[GEOGRAPHIC_DATA]"
select select "Pour on ground"
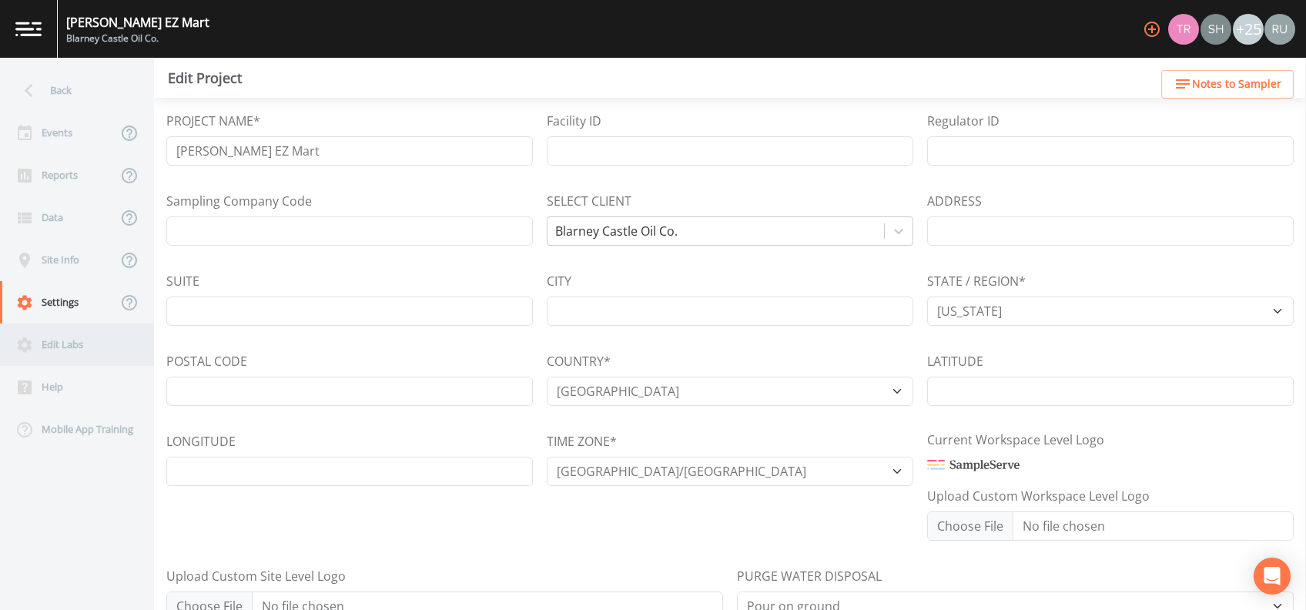
click at [69, 351] on div "Edit Labs" at bounding box center [69, 345] width 139 height 42
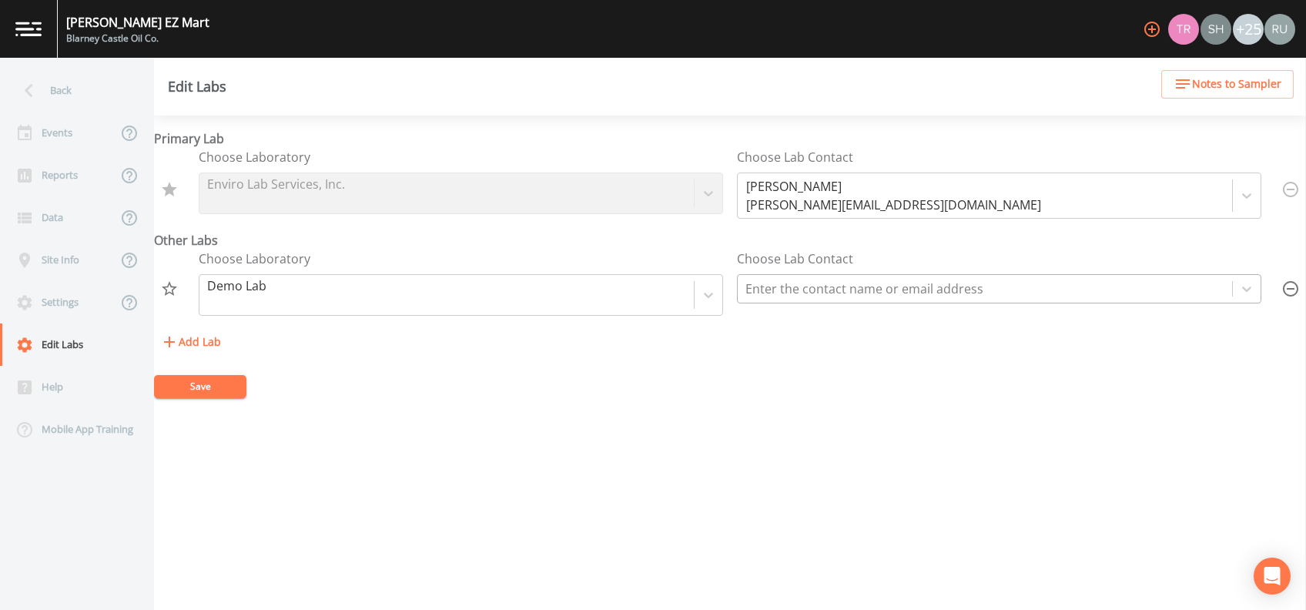
click at [864, 287] on div at bounding box center [985, 289] width 479 height 22
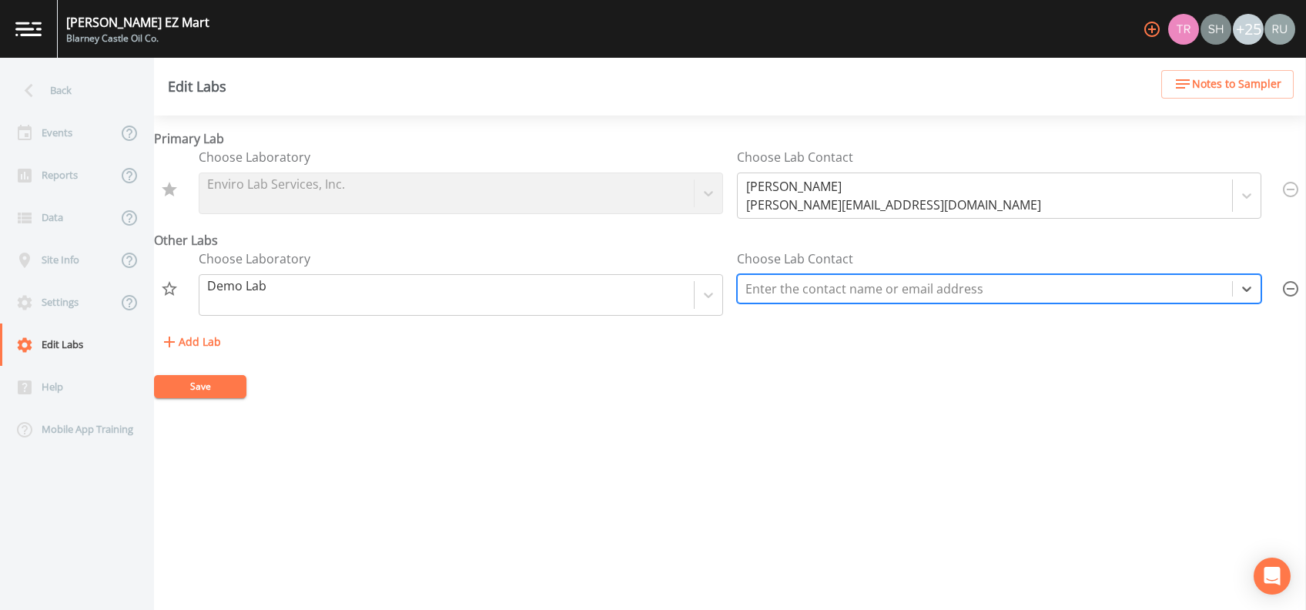
click at [864, 287] on div at bounding box center [985, 289] width 479 height 22
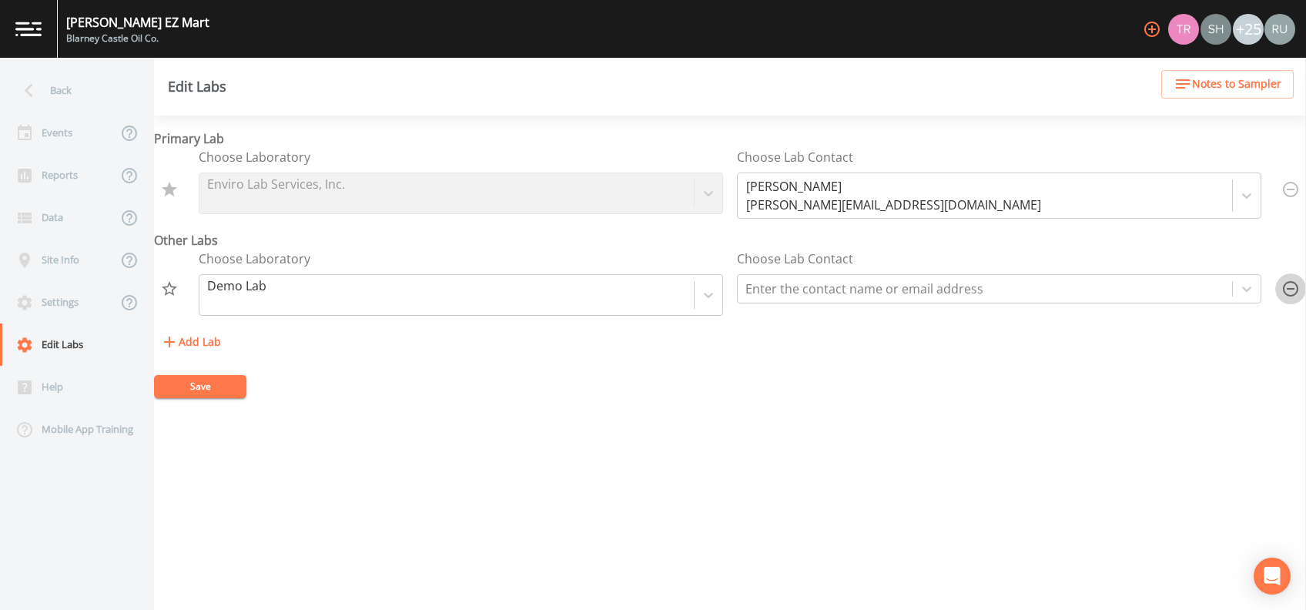
click at [1286, 287] on icon "button" at bounding box center [1291, 289] width 18 height 18
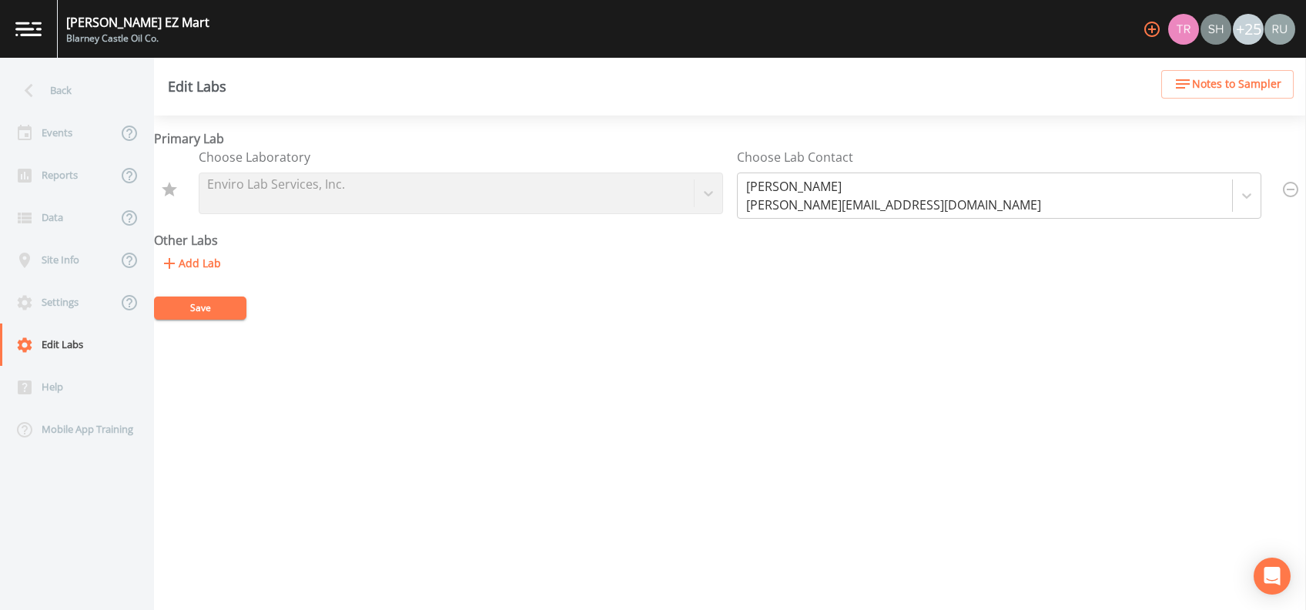
click at [193, 304] on button "Save" at bounding box center [200, 308] width 92 height 23
click at [59, 129] on div "Events" at bounding box center [58, 133] width 117 height 42
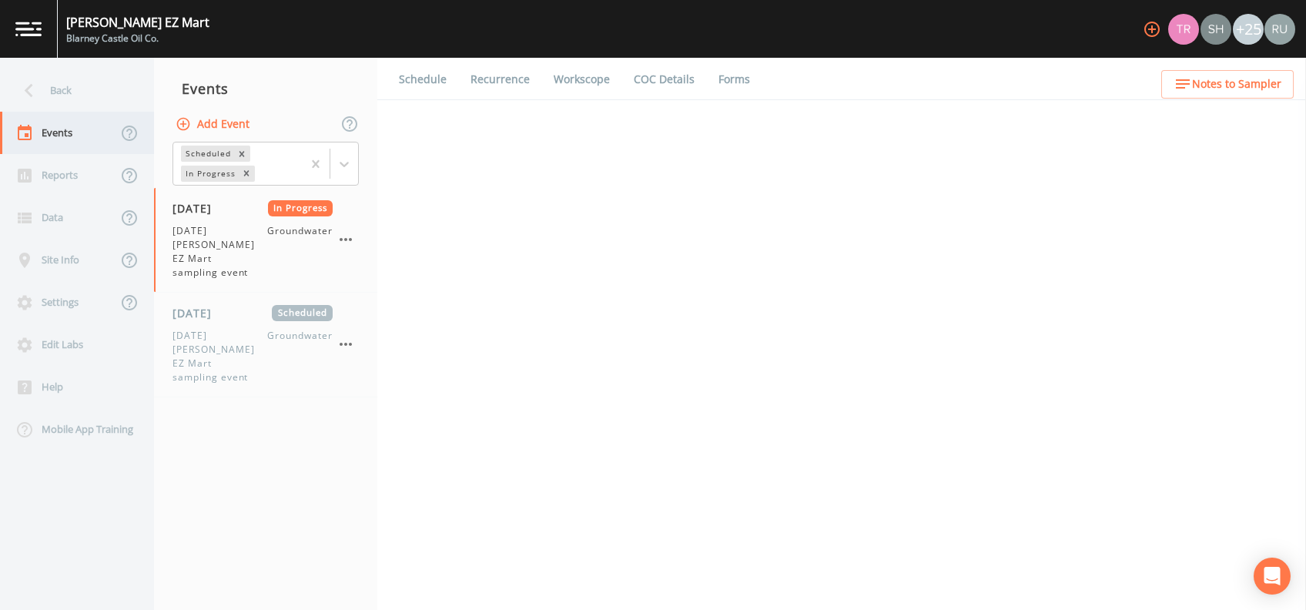
select select "0b1af911-289b-4d7b-9fdf-156f6d27a2cf"
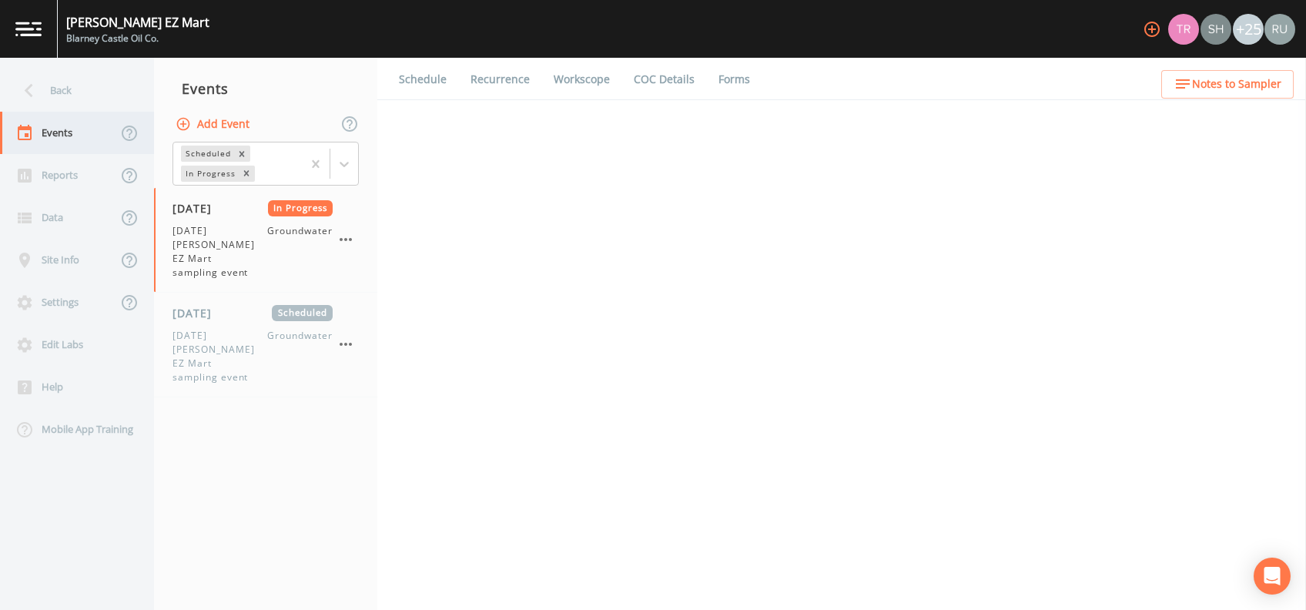
select select "0b1af911-289b-4d7b-9fdf-156f6d27a2cf"
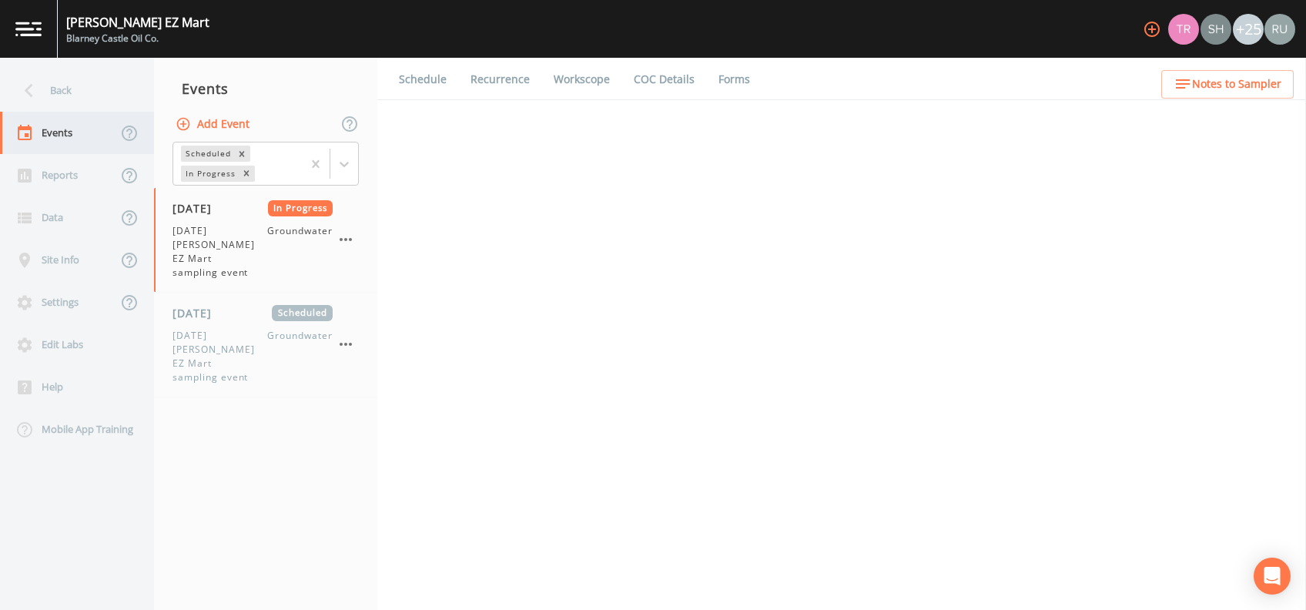
select select "0b1af911-289b-4d7b-9fdf-156f6d27a2cf"
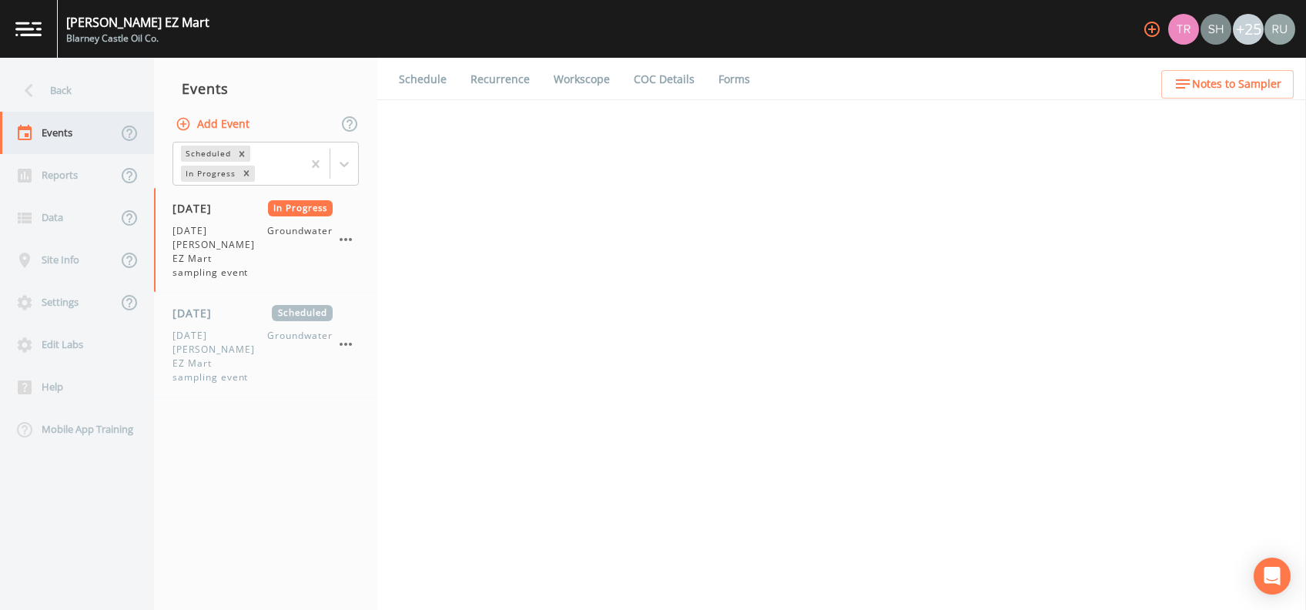
select select "0b1af911-289b-4d7b-9fdf-156f6d27a2cf"
